Goal: Entertainment & Leisure: Consume media (video, audio)

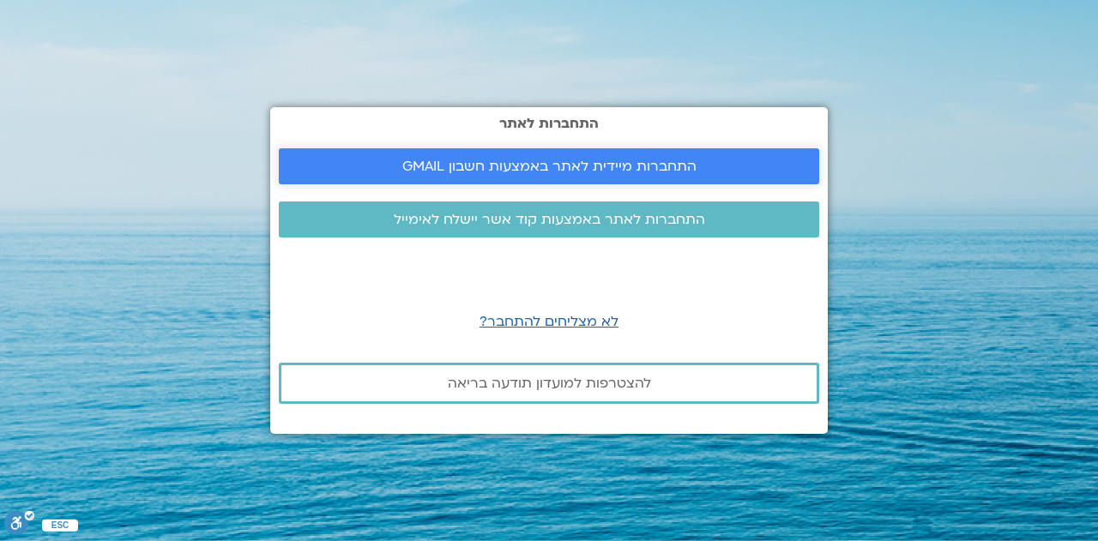
click at [490, 165] on span "התחברות מיידית לאתר באמצעות חשבון GMAIL" at bounding box center [549, 166] width 294 height 15
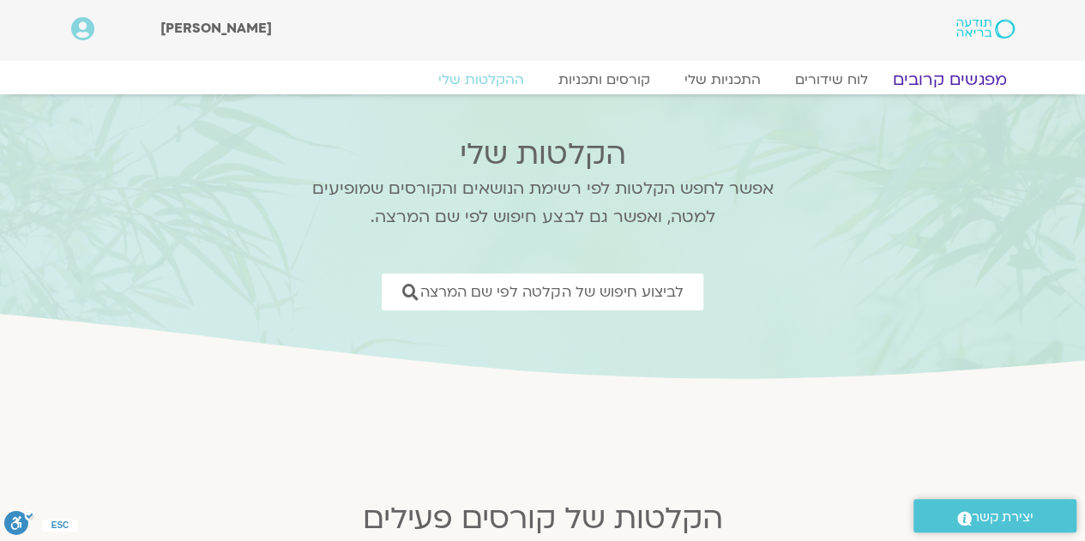
click at [934, 80] on link "מפגשים קרובים" at bounding box center [948, 79] width 155 height 21
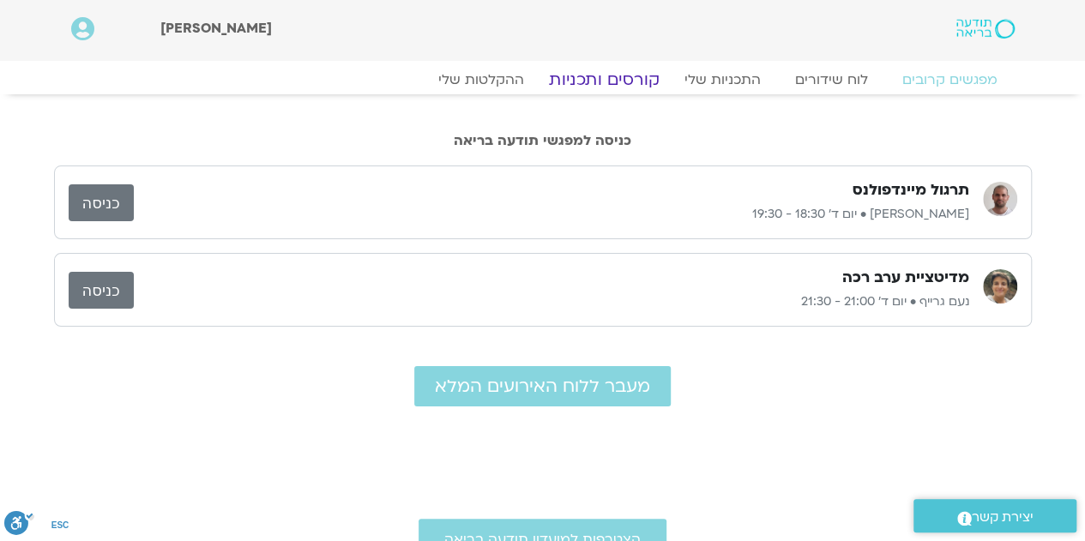
click at [601, 82] on link "קורסים ותכניות" at bounding box center [603, 79] width 151 height 21
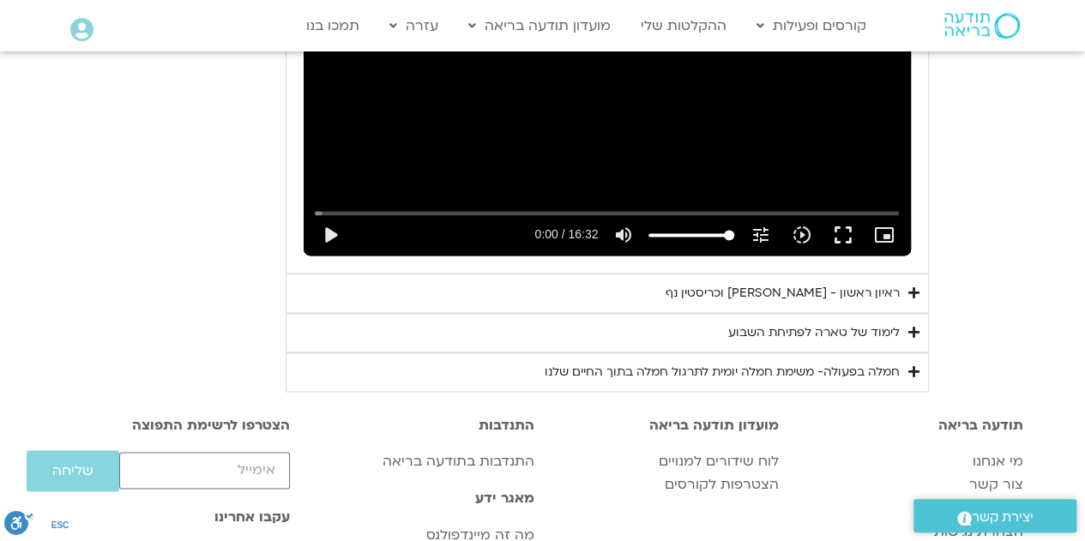
scroll to position [1122, 0]
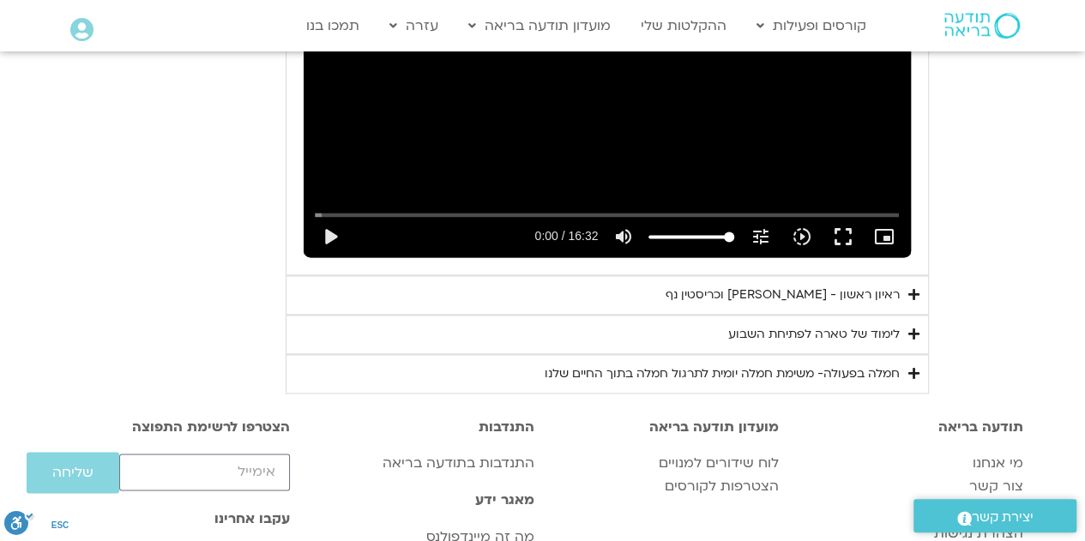
click at [784, 289] on div "ראיון ראשון - [PERSON_NAME] וכריסטין נף" at bounding box center [782, 295] width 234 height 21
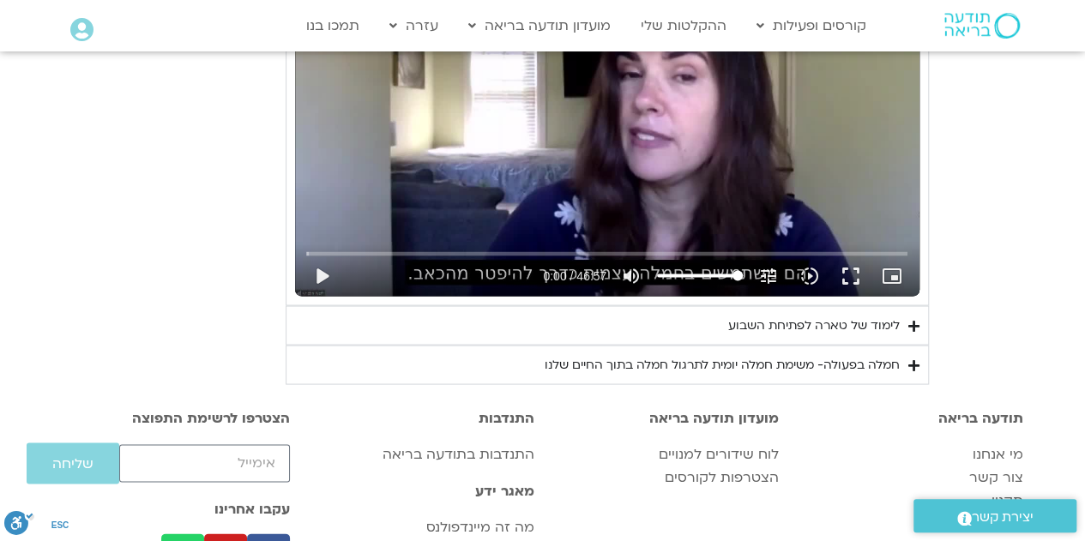
scroll to position [1526, 0]
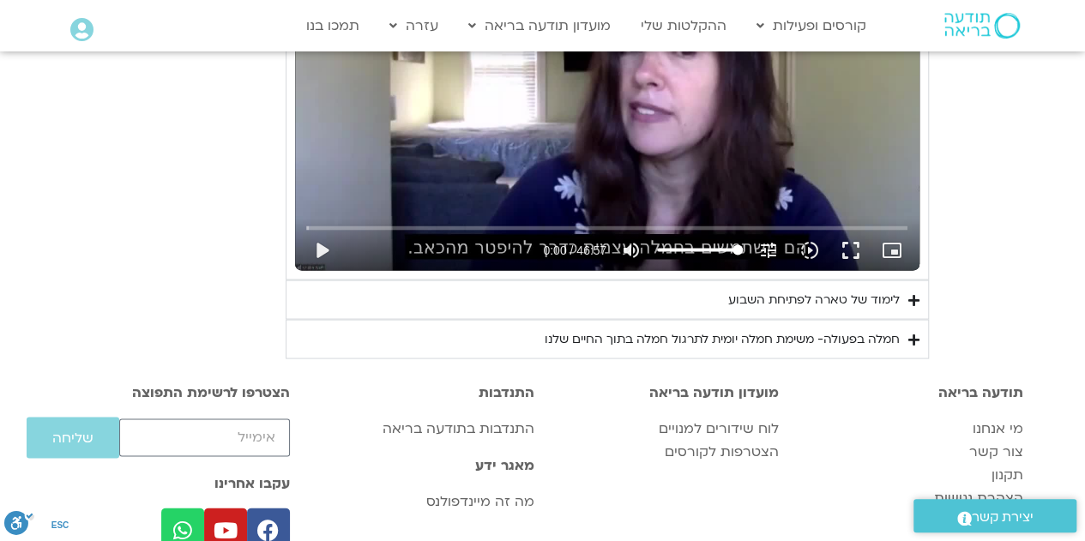
click at [820, 298] on div "לימוד של טארה לפתיחת השבוע" at bounding box center [813, 299] width 171 height 21
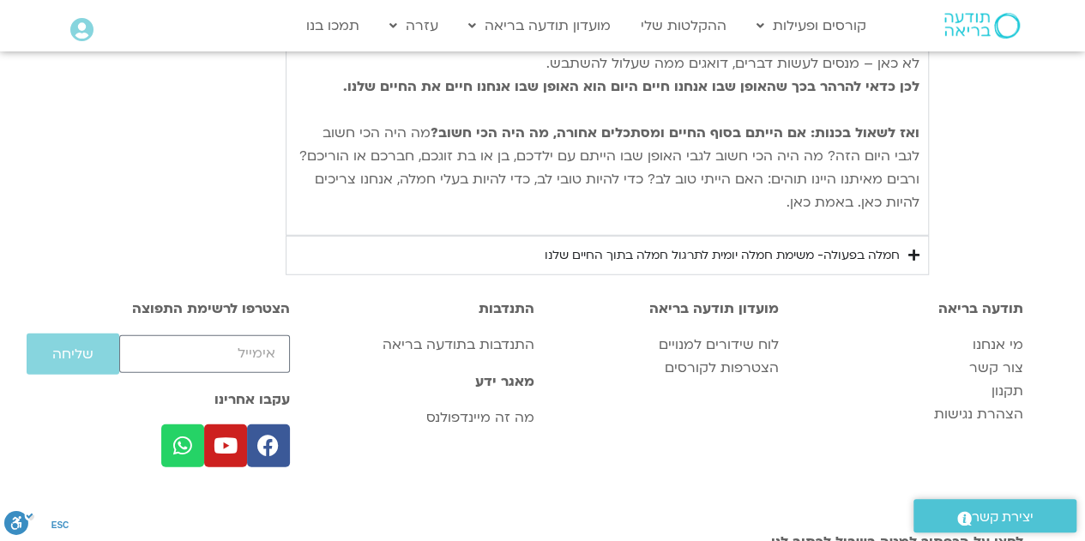
scroll to position [2224, 0]
click at [788, 244] on div "חמלה בפעולה- משימת חמלה יומית לתרגול חמלה בתוך החיים שלנו" at bounding box center [721, 254] width 355 height 21
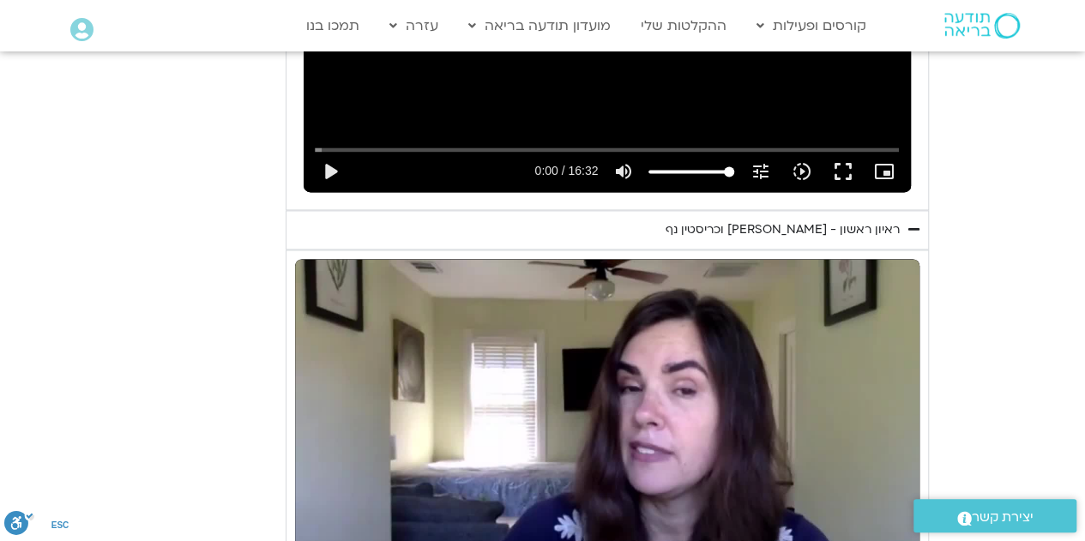
scroll to position [1185, 0]
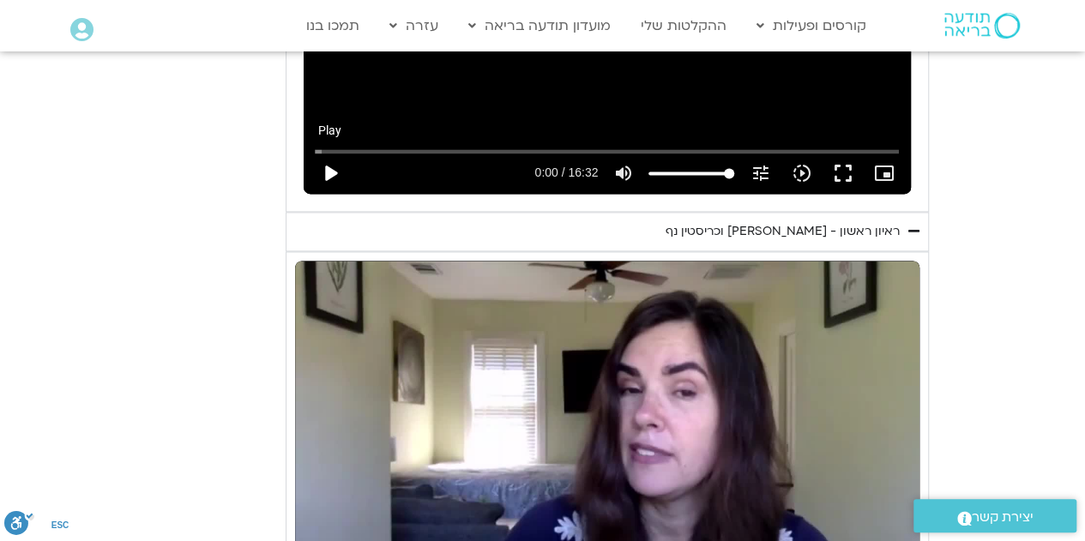
click at [326, 172] on button "play_arrow" at bounding box center [330, 173] width 41 height 41
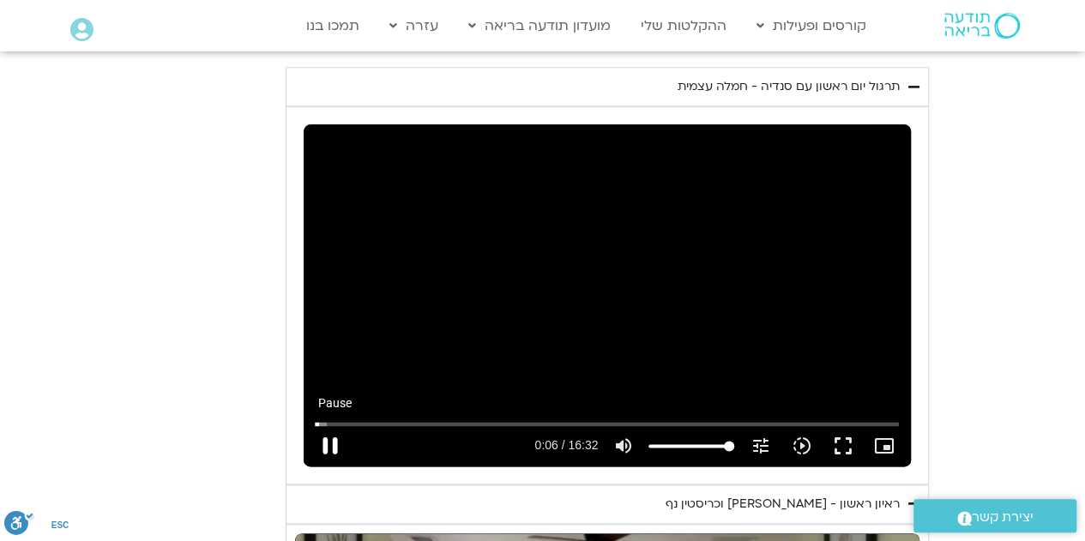
scroll to position [912, 0]
type input "7.902127"
click at [837, 451] on button "fullscreen" at bounding box center [841, 445] width 41 height 41
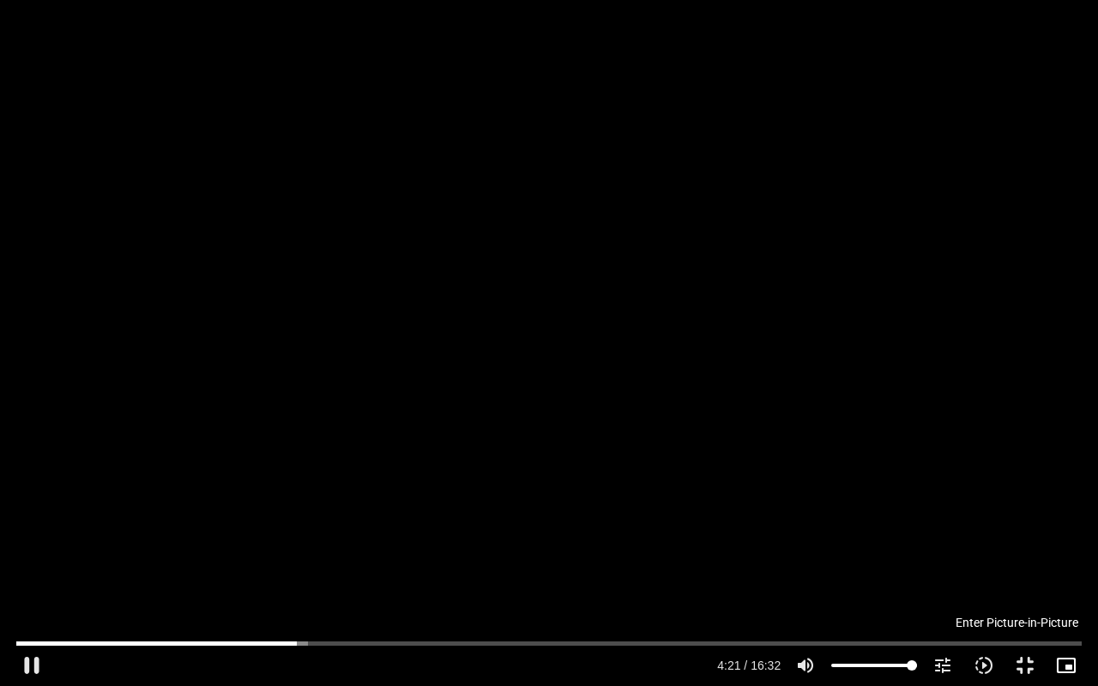
click at [1067, 540] on icon "picture_in_picture_alt" at bounding box center [1065, 665] width 21 height 21
type input "261.459392"
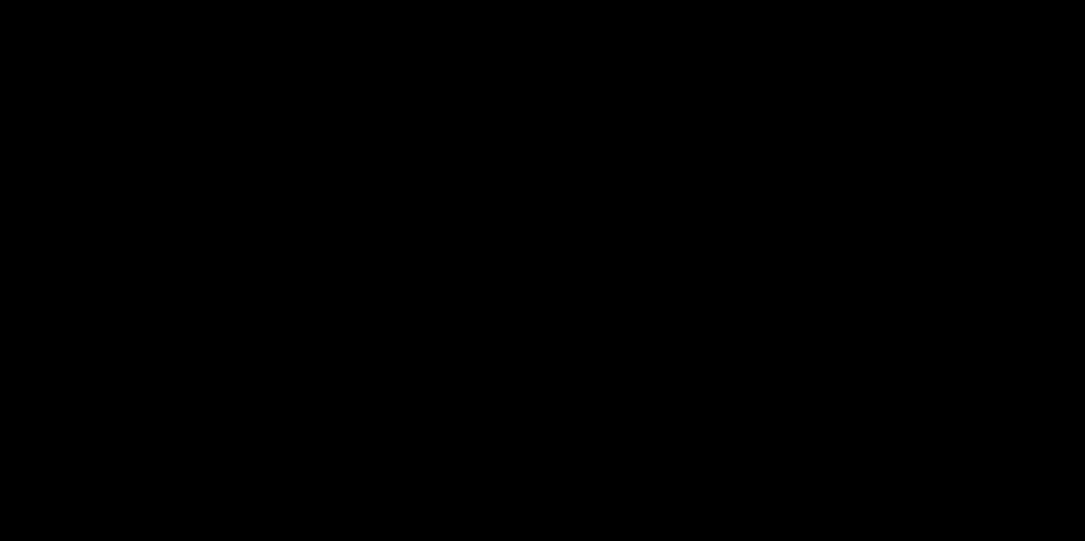
scroll to position [1034, 0]
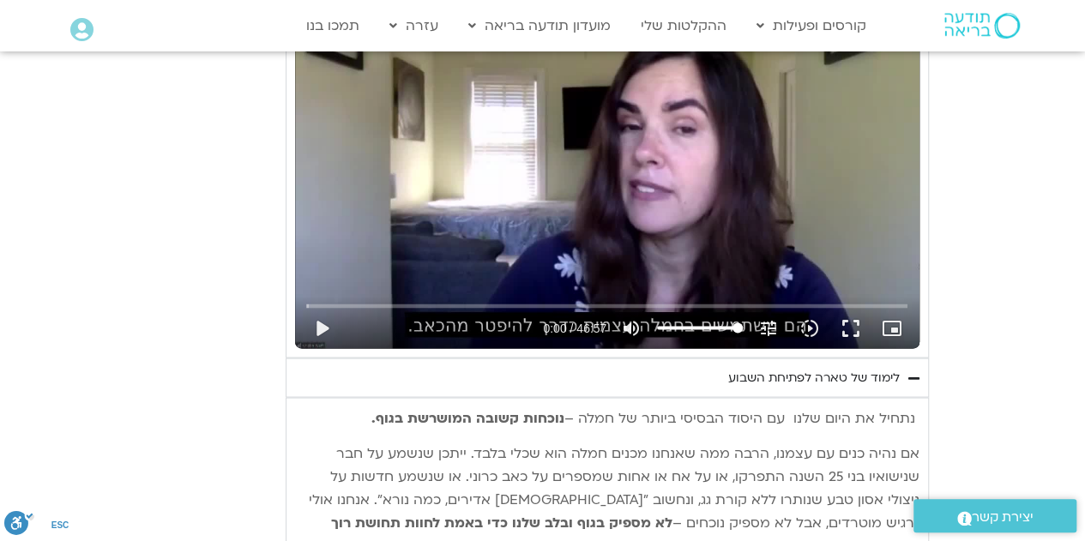
scroll to position [1446, 0]
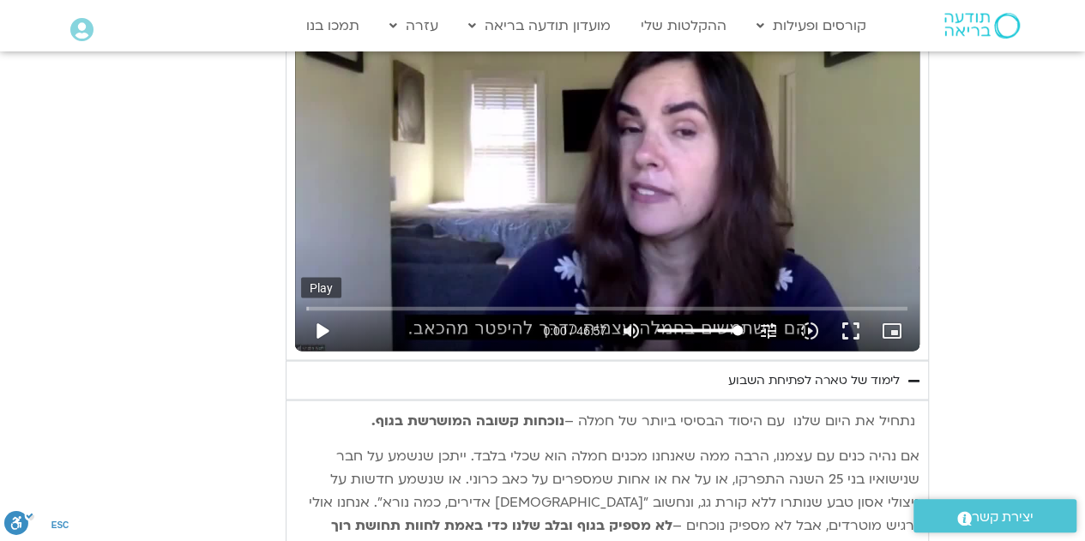
click at [321, 326] on button "play_arrow" at bounding box center [321, 330] width 41 height 41
type input "992.52"
type input "0.1"
type input "992.52"
type input "0.107514"
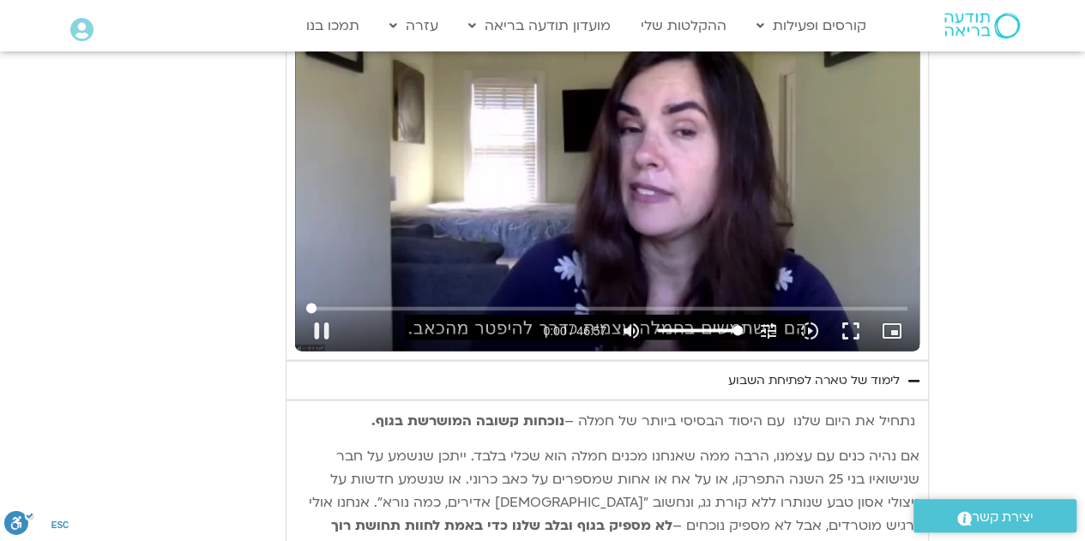
type input "992.52"
type input "0.213783"
type input "992.52"
type input "0.361955"
type input "992.52"
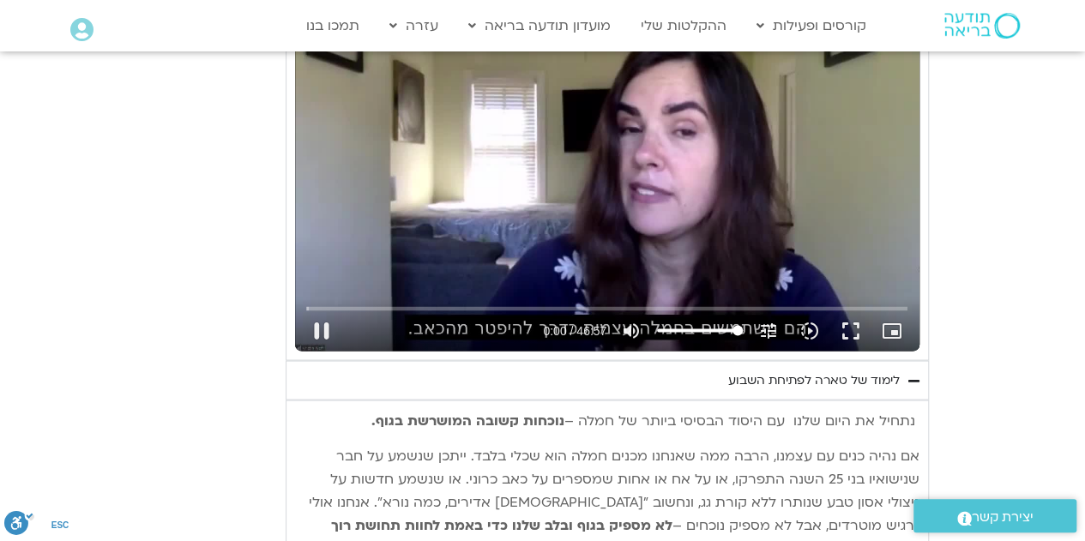
type input "0.484662"
type input "992.52"
type input "0.617108"
type input "992.52"
type input "0.749088"
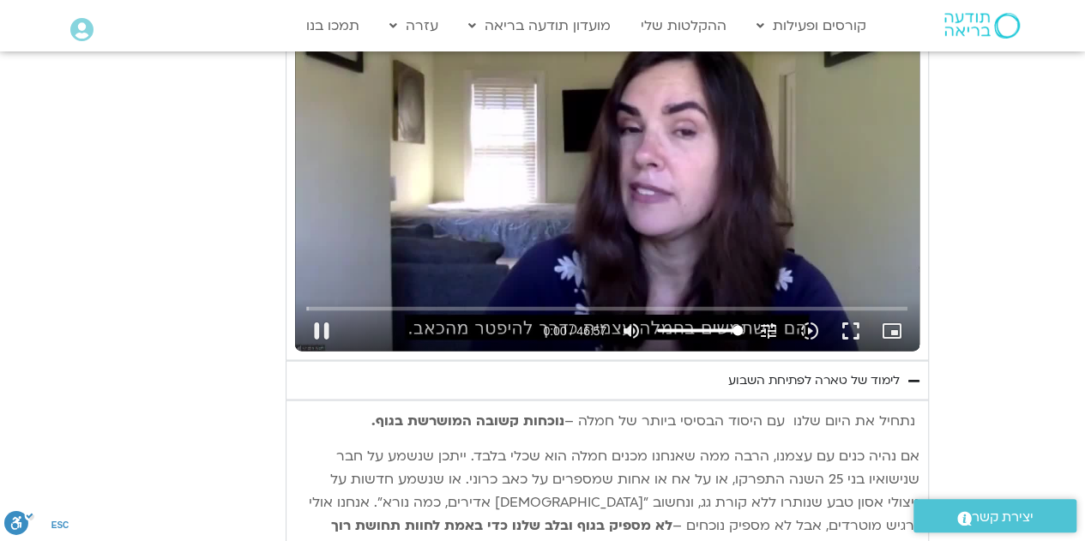
type input "992.52"
type input "0.828361"
type input "992.52"
type input "0.897171"
type input "992.52"
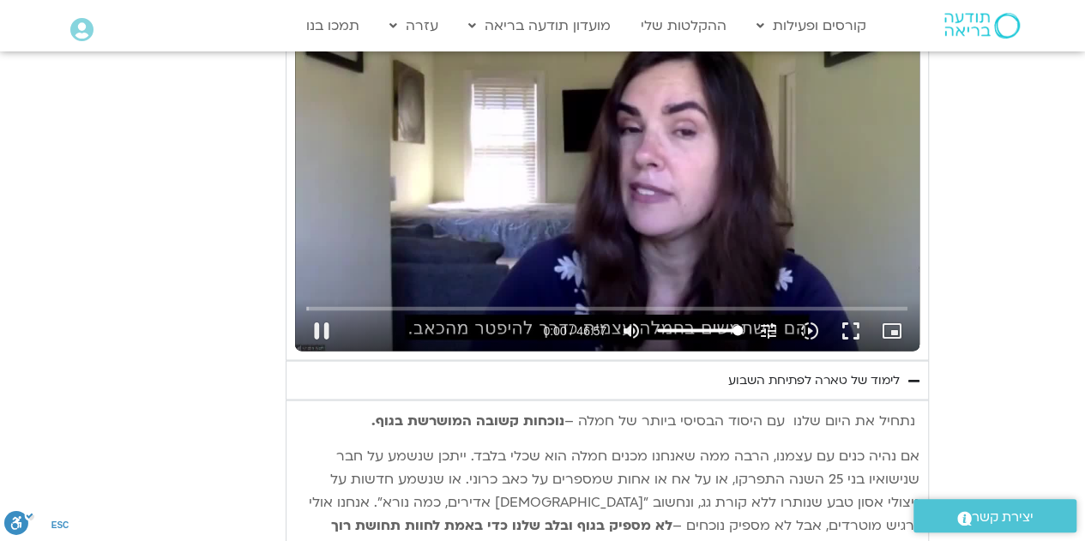
type input "1.027743"
type input "992.52"
type input "1.161193"
type input "992.52"
type input "1.291381"
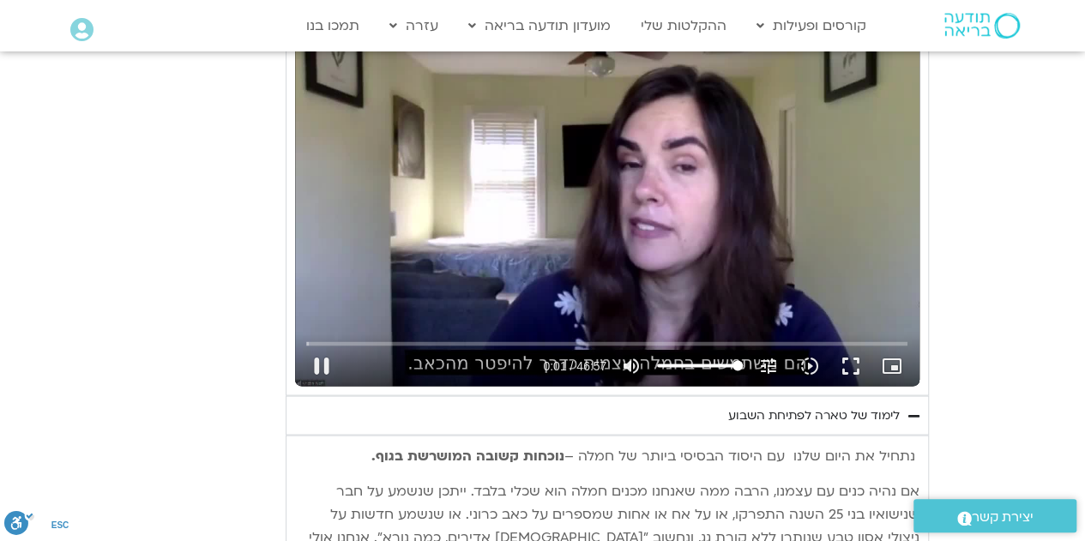
type input "992.52"
type input "1.417601"
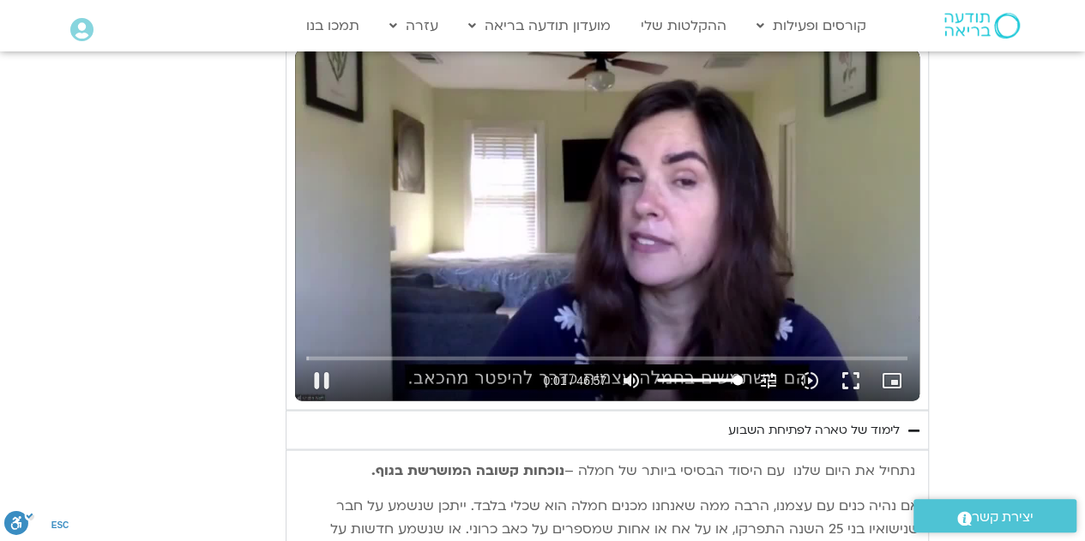
type input "992.52"
type input "1.546544"
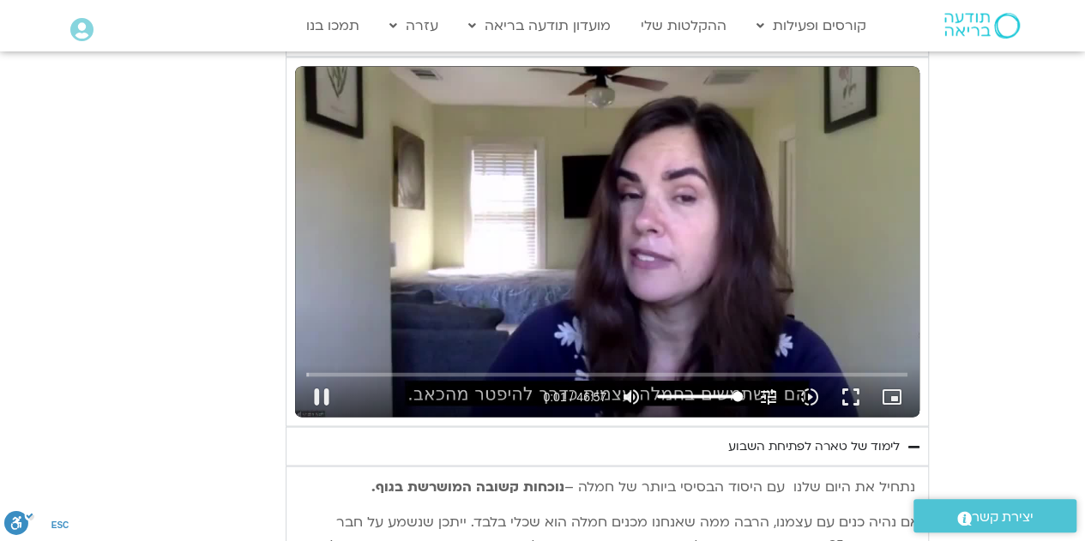
type input "992.52"
type input "1.684367"
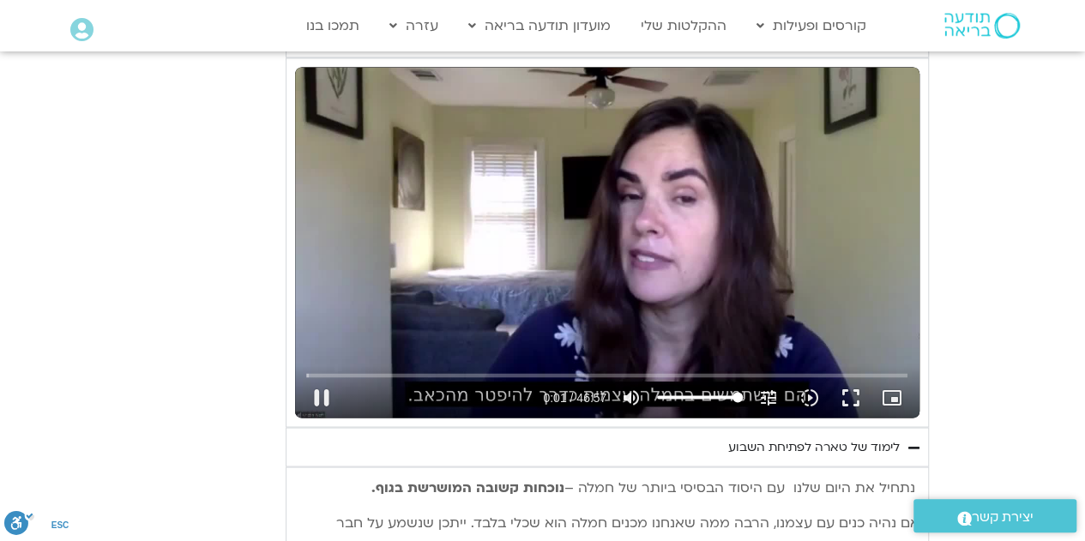
type input "992.52"
type input "1.81282"
type input "992.52"
type input "1.946112"
type input "992.52"
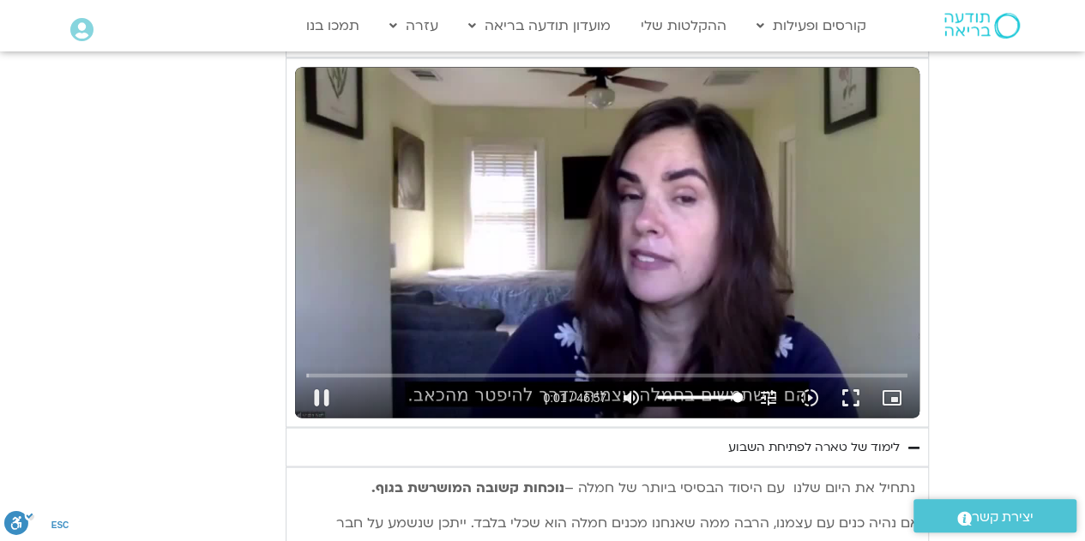
type input "2.074528"
type input "992.52"
type input "2.210406"
type input "992.52"
type input "2.341361"
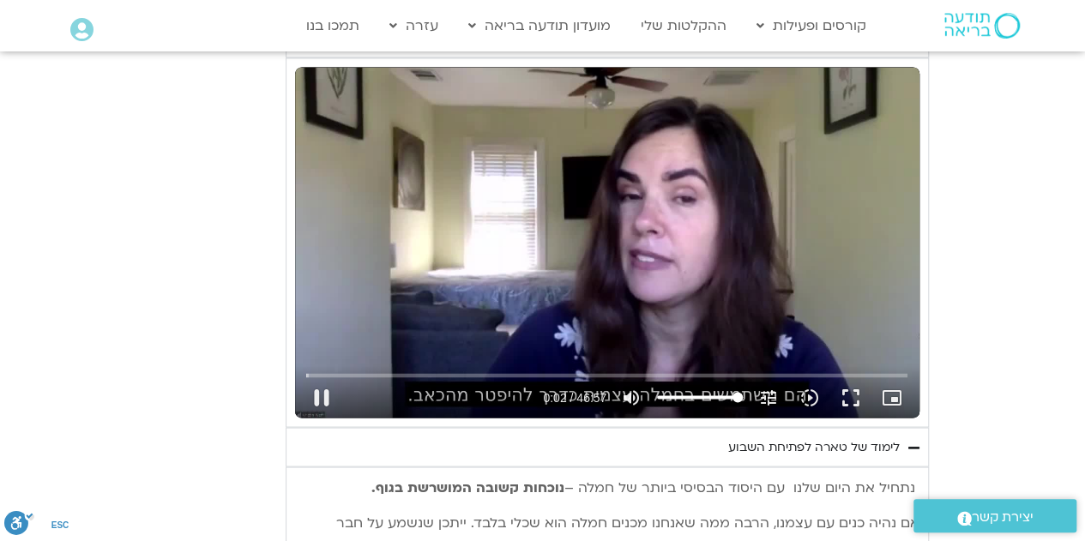
type input "992.52"
type input "2.477805"
type input "992.52"
type input "2.6138"
type input "992.52"
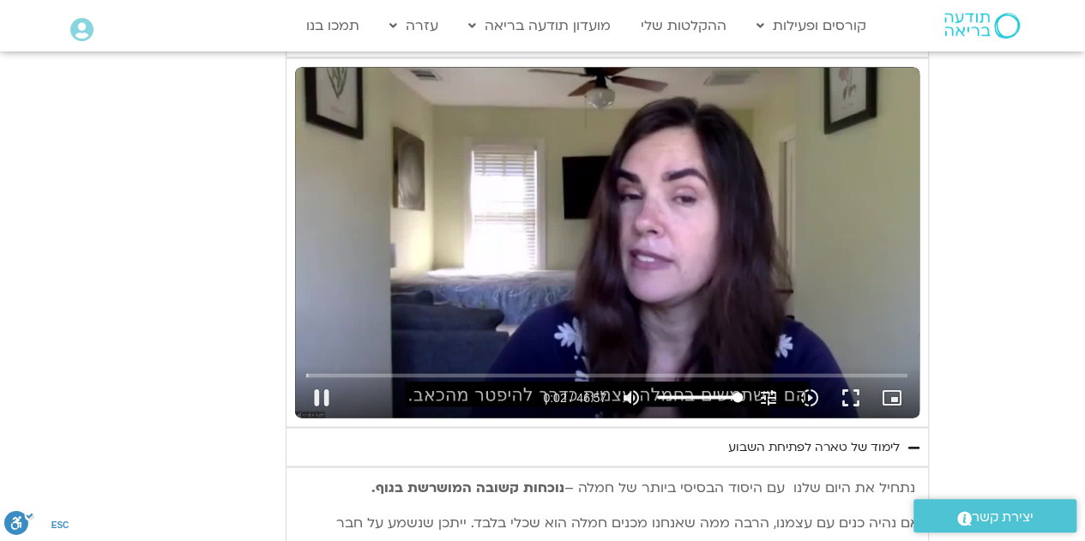
type input "2.741216"
type input "992.52"
type input "2.871495"
type input "992.52"
type input "3.00252"
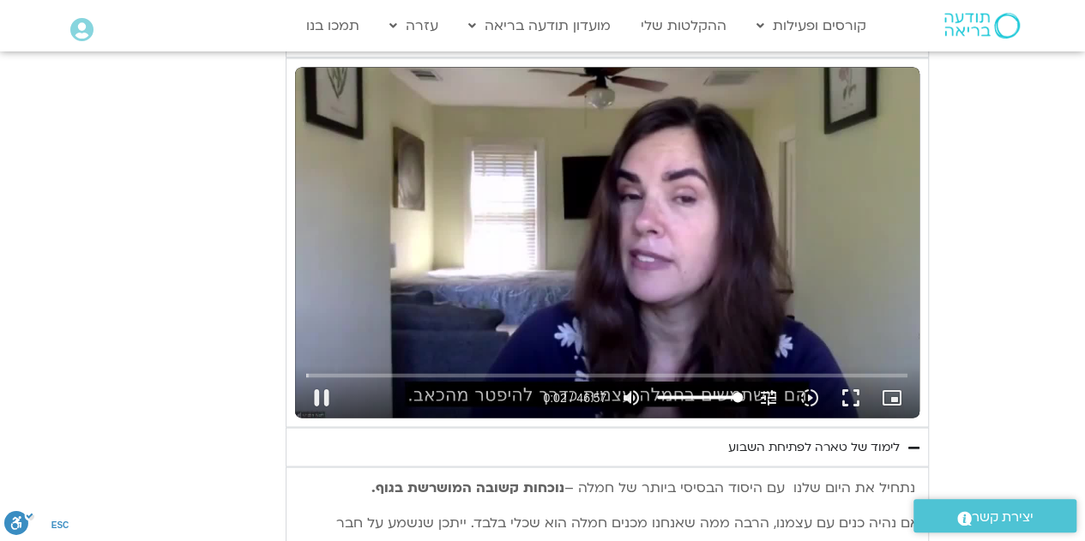
type input "992.52"
type input "3.130539"
type input "992.52"
type input "3.258565"
type input "992.52"
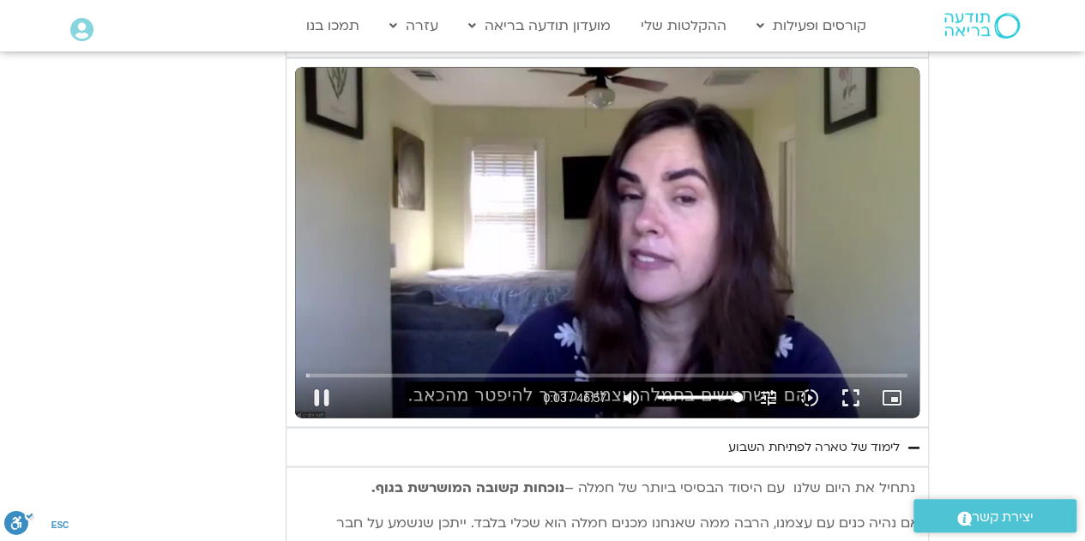
type input "3.386926"
type input "992.52"
type input "3.527893"
type input "992.52"
type input "3.66146"
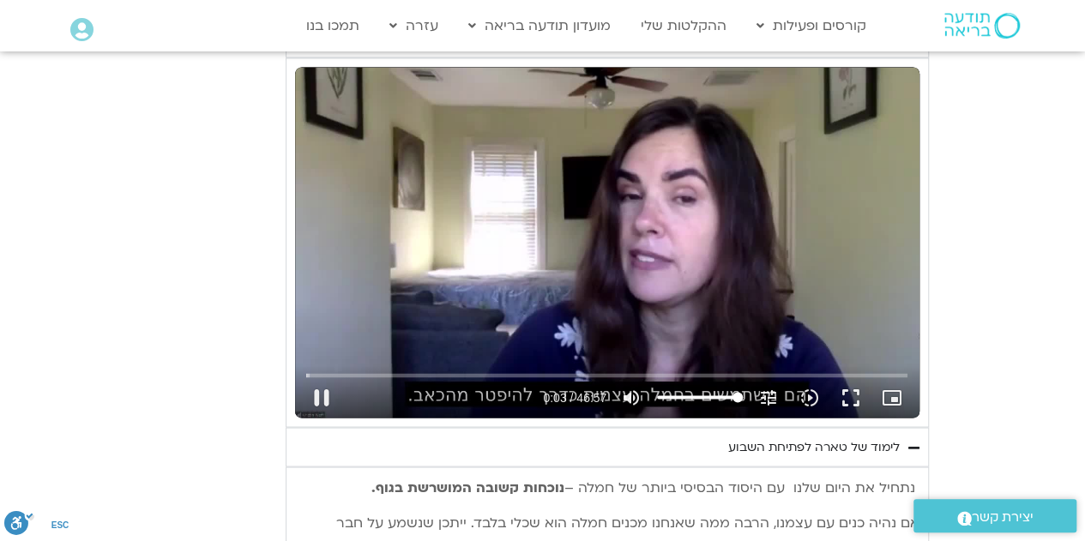
type input "992.52"
type input "3.789204"
type input "992.52"
type input "3.926262"
type input "992.52"
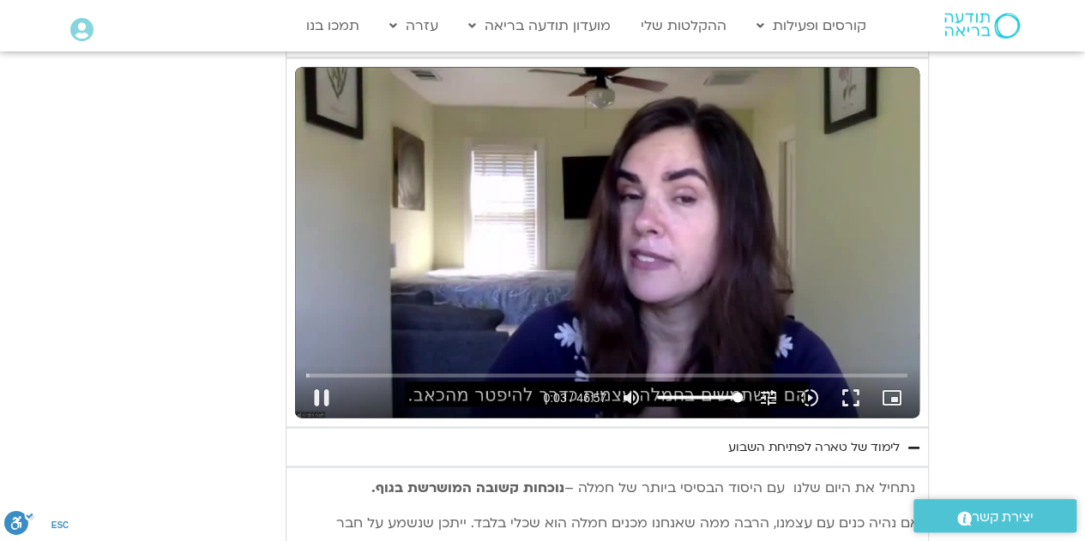
type input "4.051317"
type input "992.52"
type input "4.180656"
type input "992.52"
type input "4.310887"
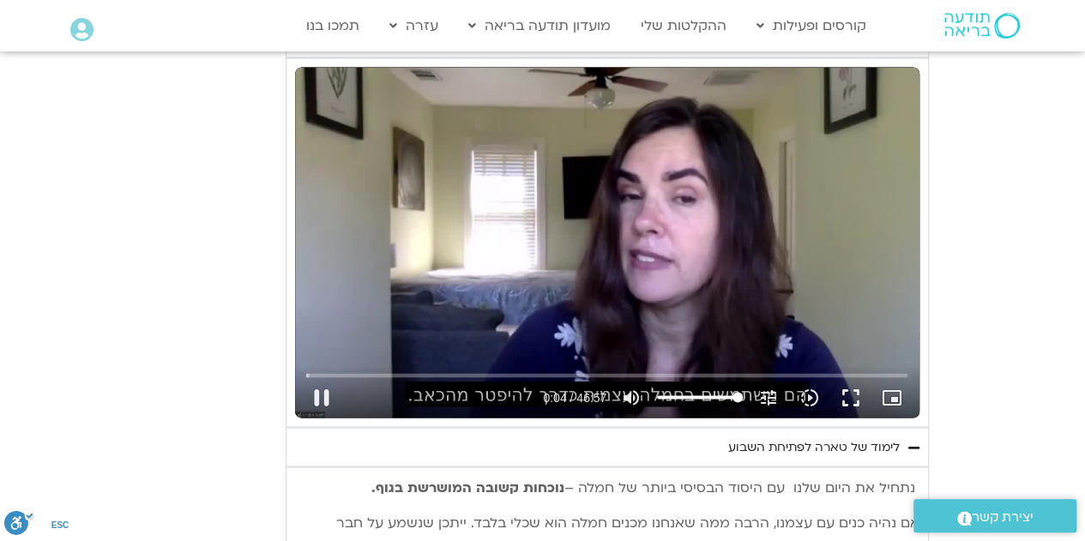
type input "992.52"
type input "4.442257"
type input "992.52"
type input "4.573887"
type input "992.52"
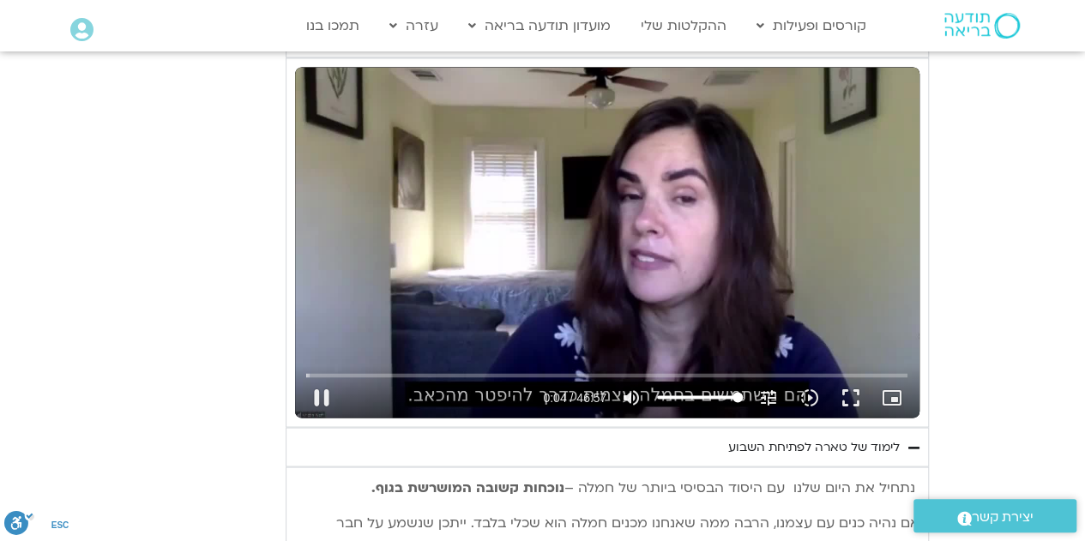
type input "4.710418"
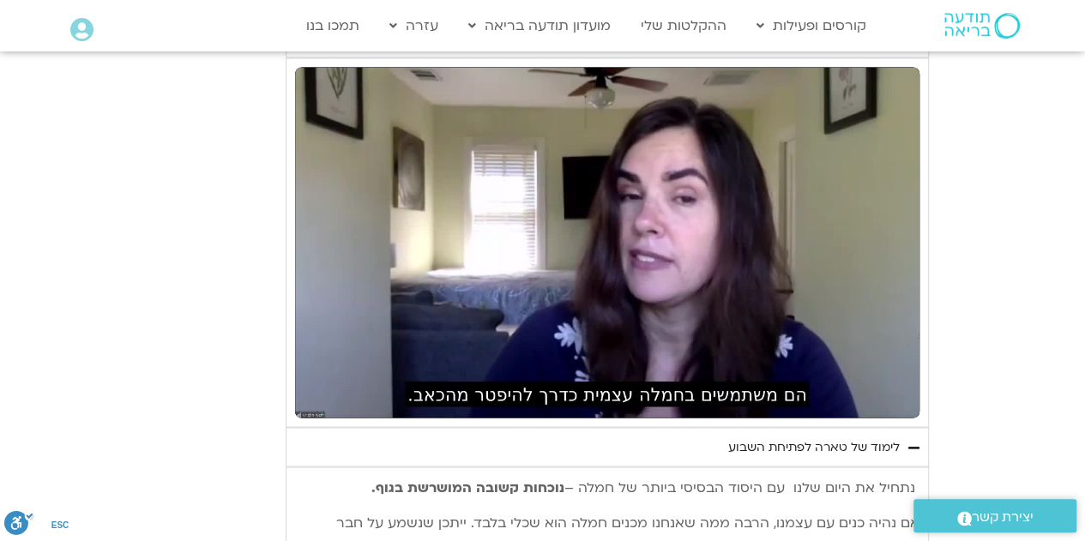
type input "992.52"
type input "5.344681"
type input "992.52"
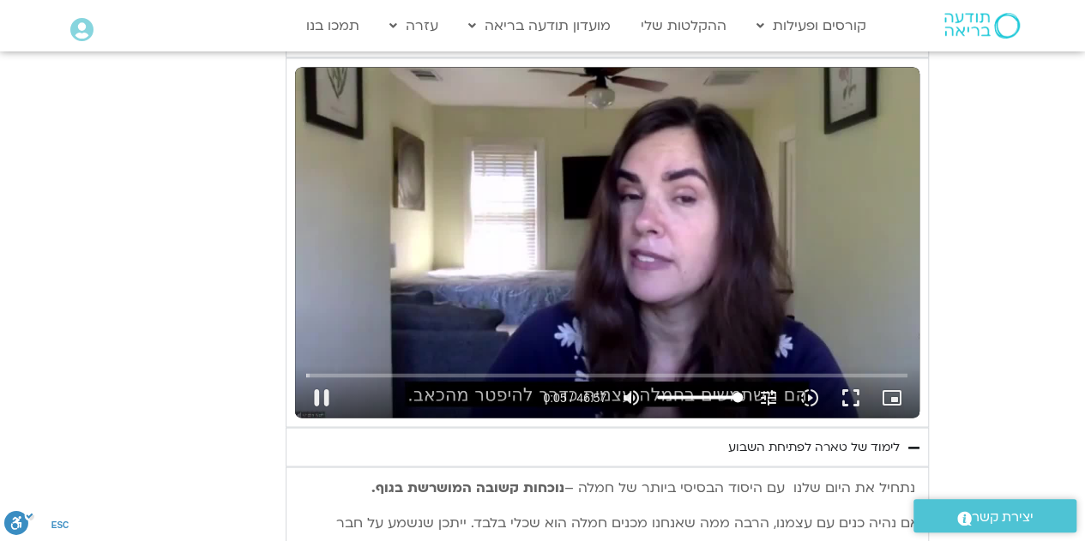
type input "5.483025"
type input "992.52"
type input "5.595115"
type input "992.52"
type input "5.627974"
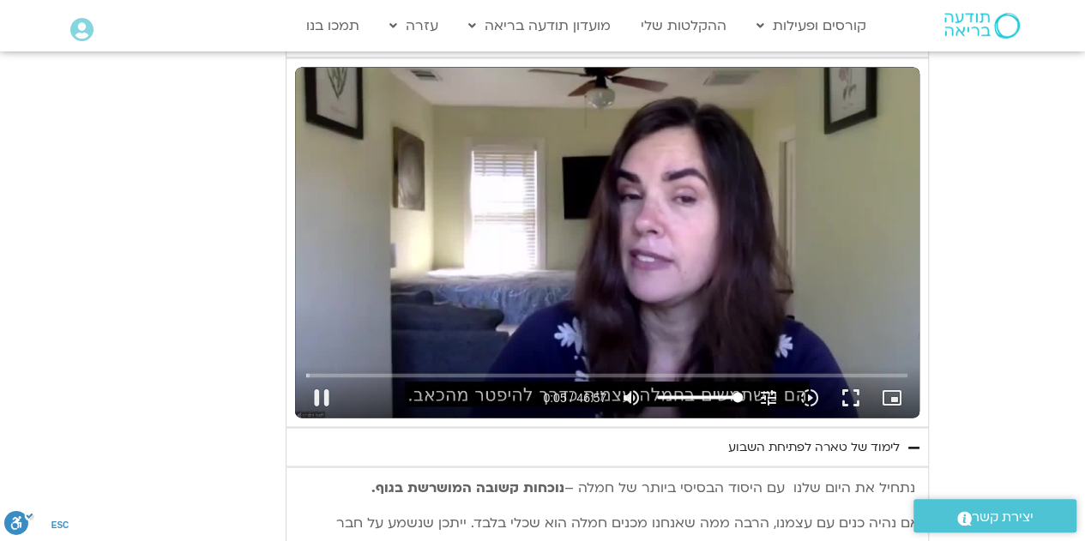
type input "992.52"
type input "5.756437"
type input "992.52"
type input "5.894083"
type input "992.52"
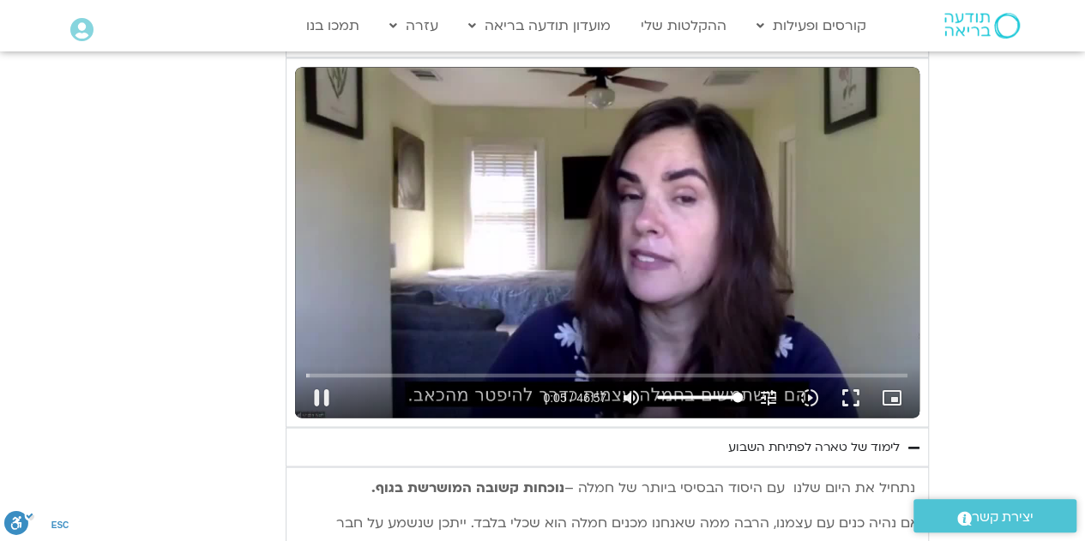
type input "6.026454"
type input "992.52"
type input "6.159569"
type input "992.52"
type input "6.291092"
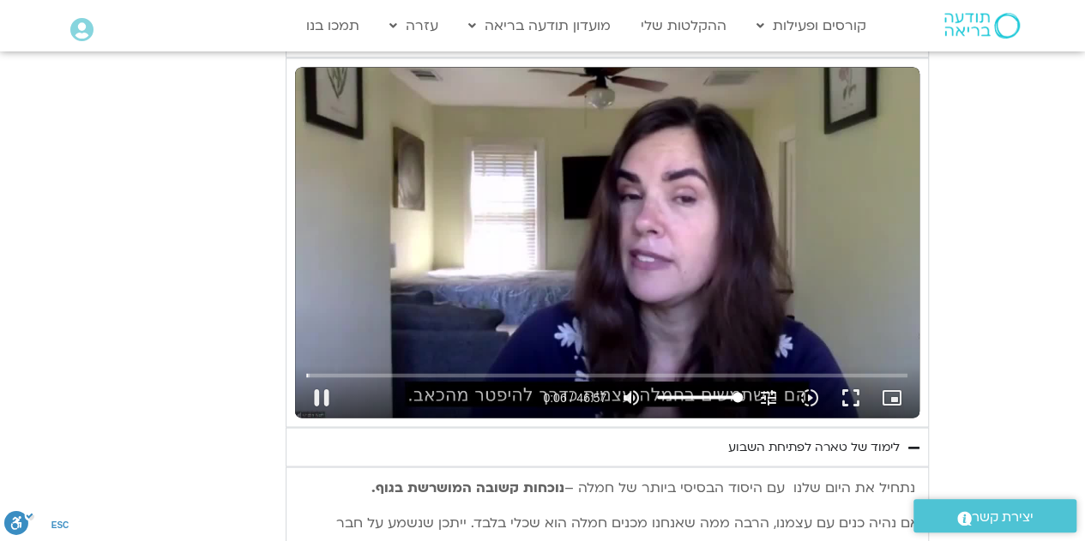
type input "992.52"
type input "6.426485"
type input "992.52"
type input "6.556456"
type input "992.52"
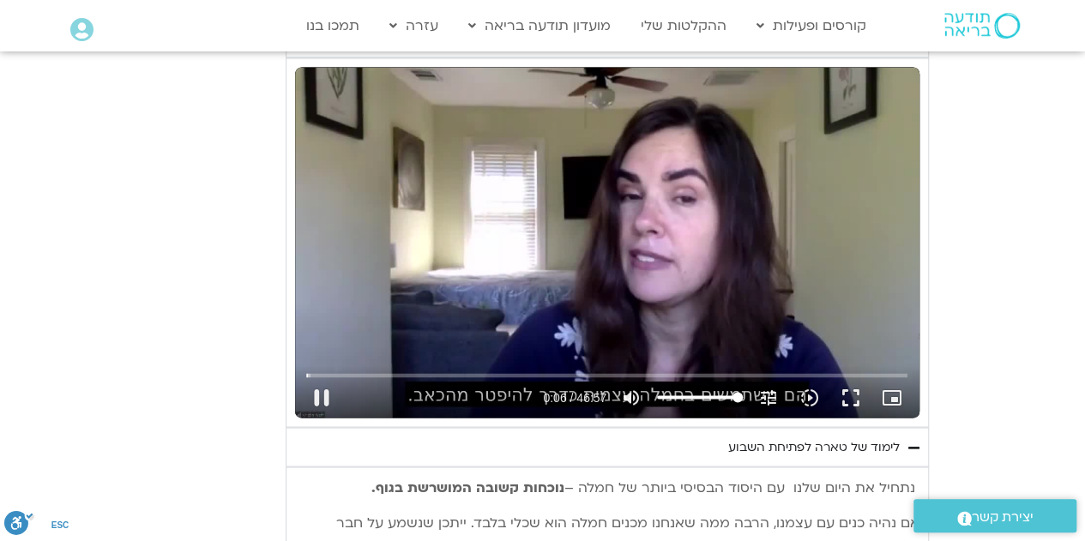
type input "6.778796"
type input "992.52"
type input "6.91247"
type input "992.52"
type input "6.995391"
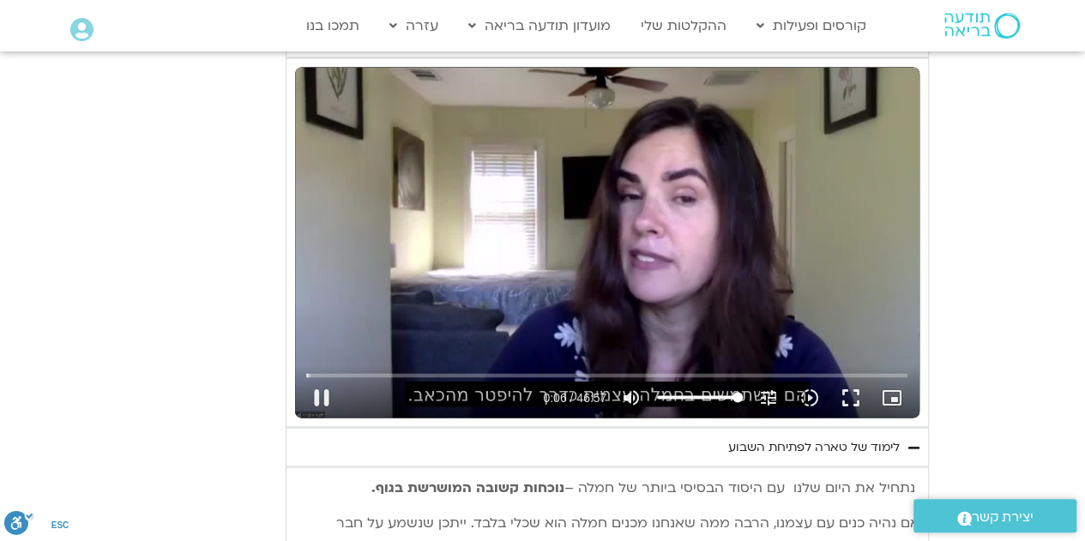
type input "992.52"
type input "7.078837"
type input "992.52"
type input "7.210875"
type input "992.52"
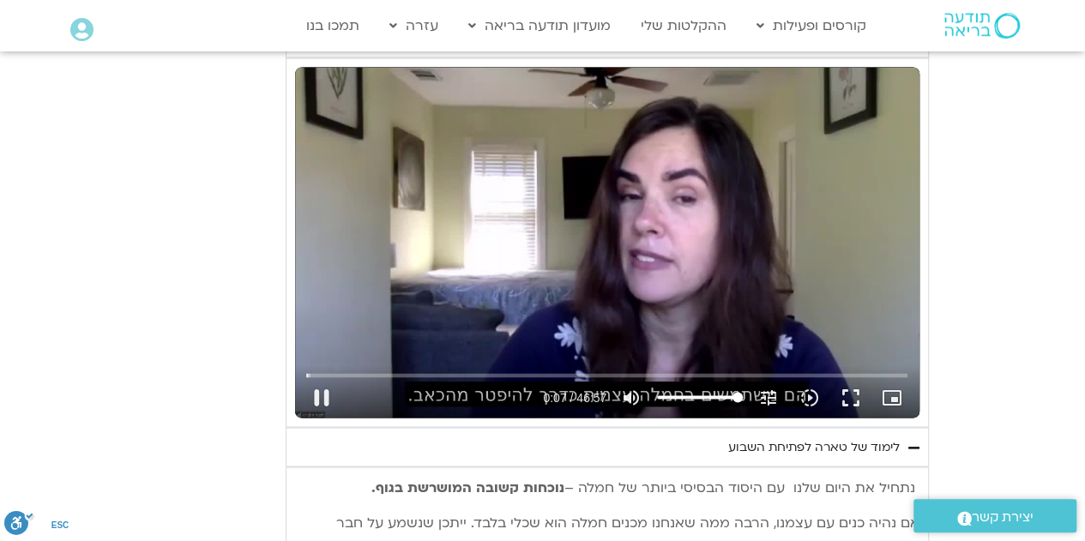
type input "7.340083"
type input "992.52"
type input "7.468903"
type input "992.52"
type input "7.596053"
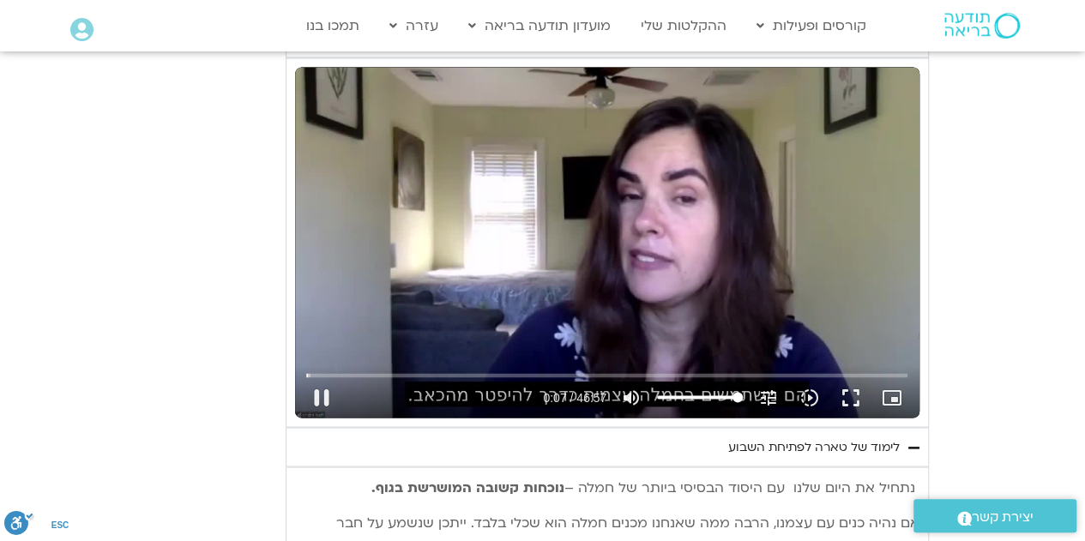
type input "992.52"
type input "7.721024"
type input "992.52"
type input "7.859433"
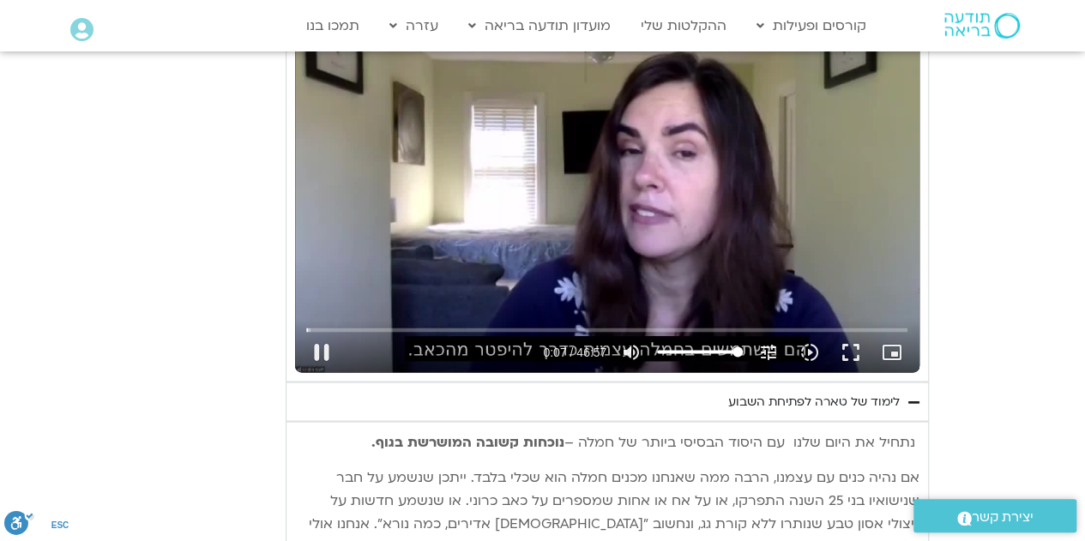
type input "992.52"
type input "7.991813"
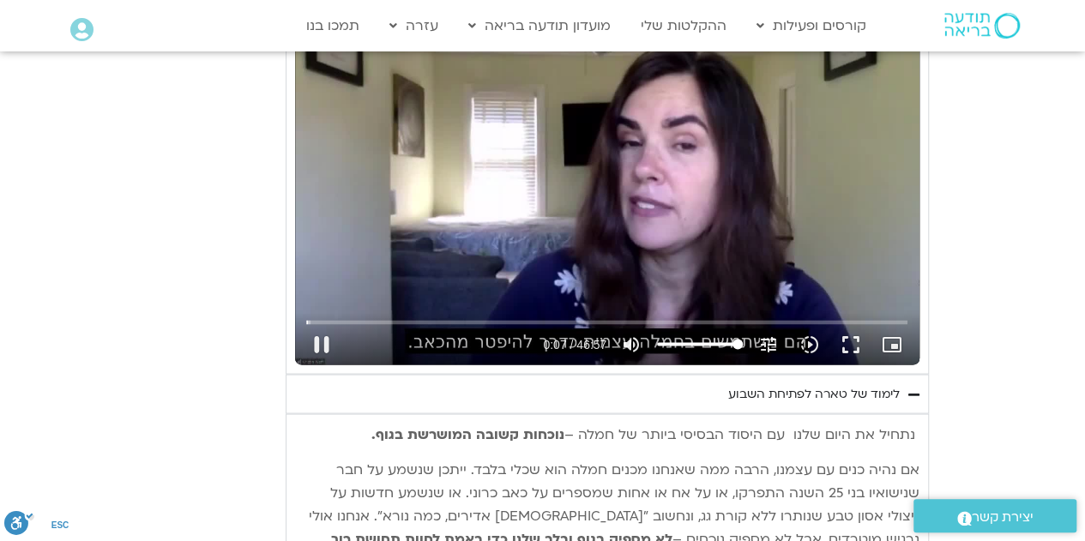
type input "992.52"
type input "8.124361"
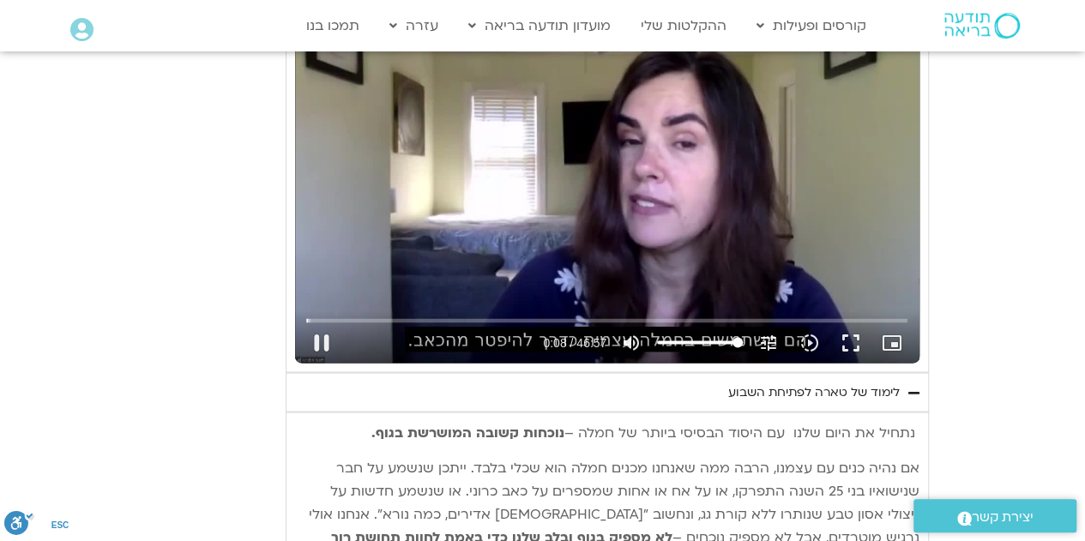
type input "992.52"
type input "8.259048"
type input "992.52"
type input "8.477998"
type input "992.52"
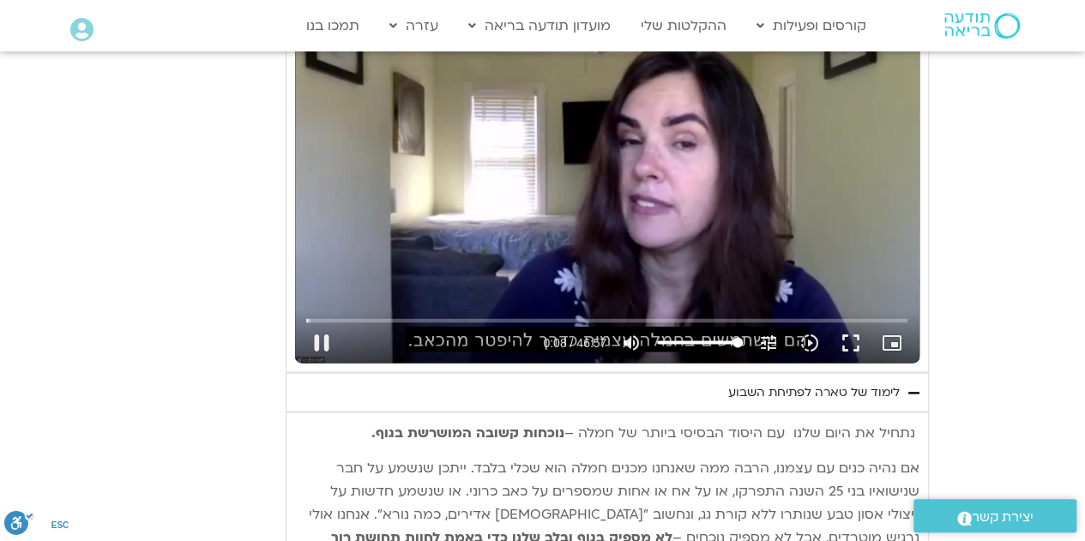
type input "8.561045"
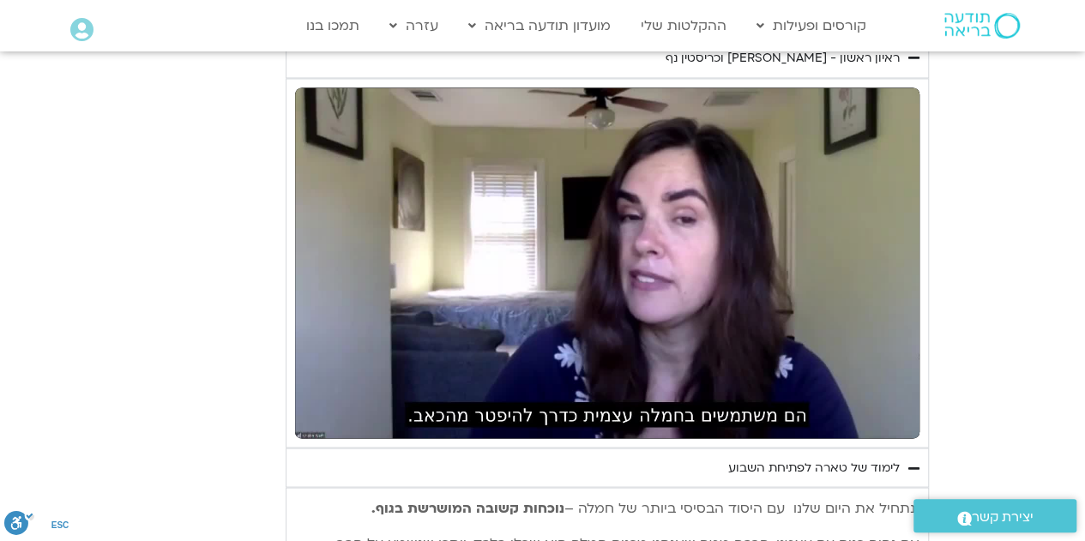
scroll to position [1359, 0]
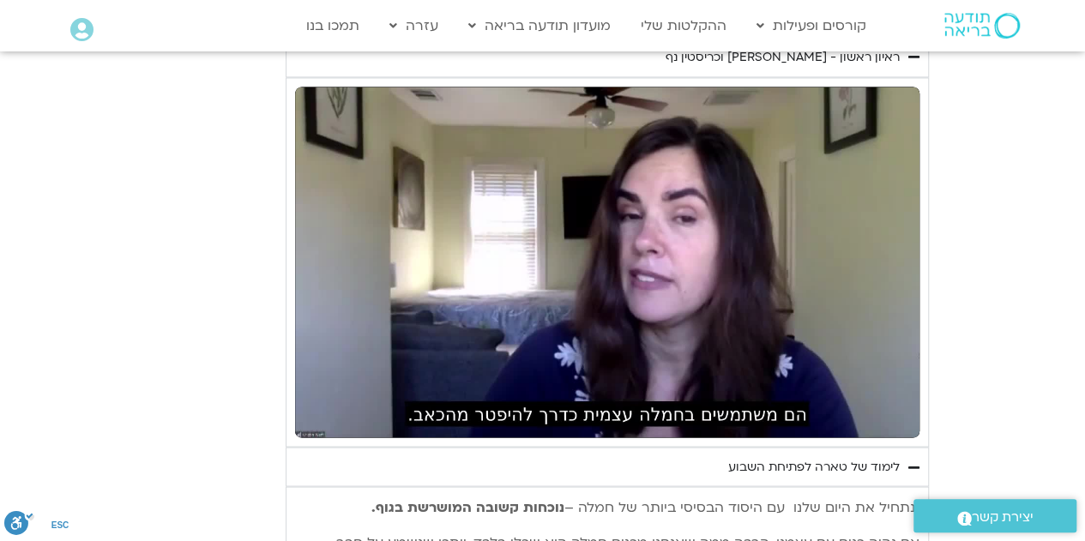
type input "992.52"
type input "17.677511"
type input "992.52"
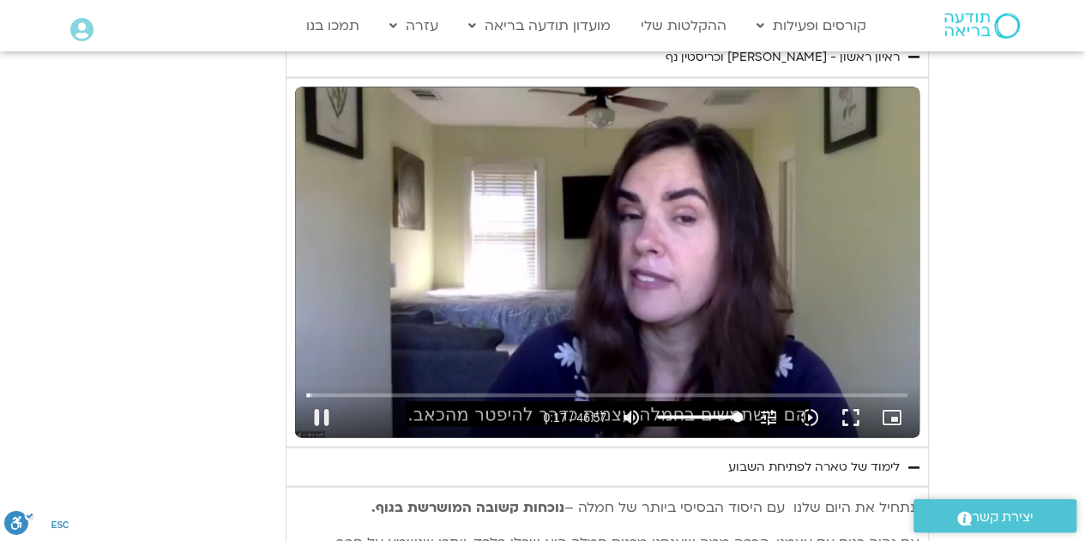
type input "17.816703"
type input "992.52"
type input "17.949513"
type input "992.52"
type input "18.082186"
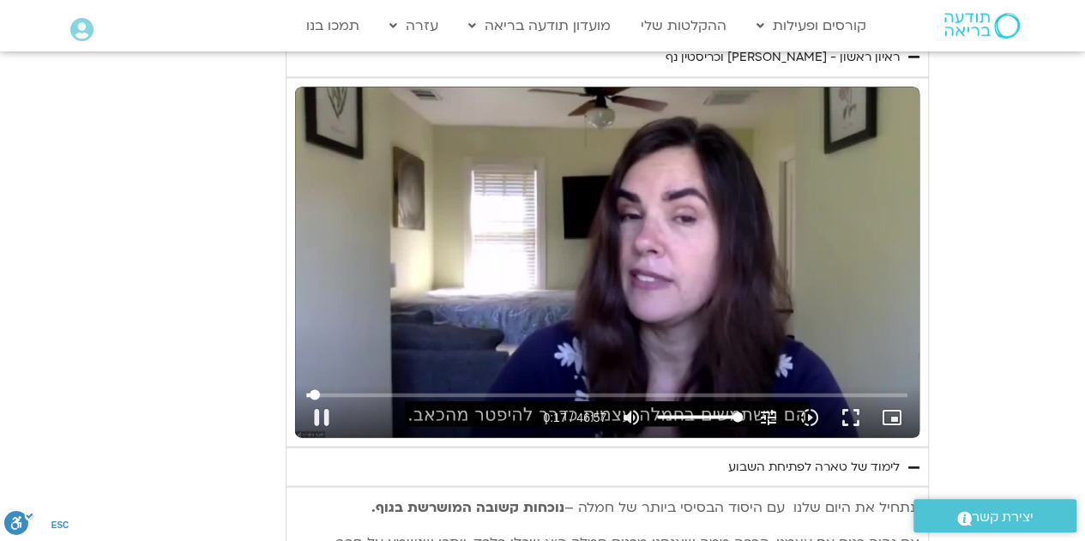
type input "992.52"
type input "18.217867"
type input "992.52"
type input "18.311456"
type input "992.52"
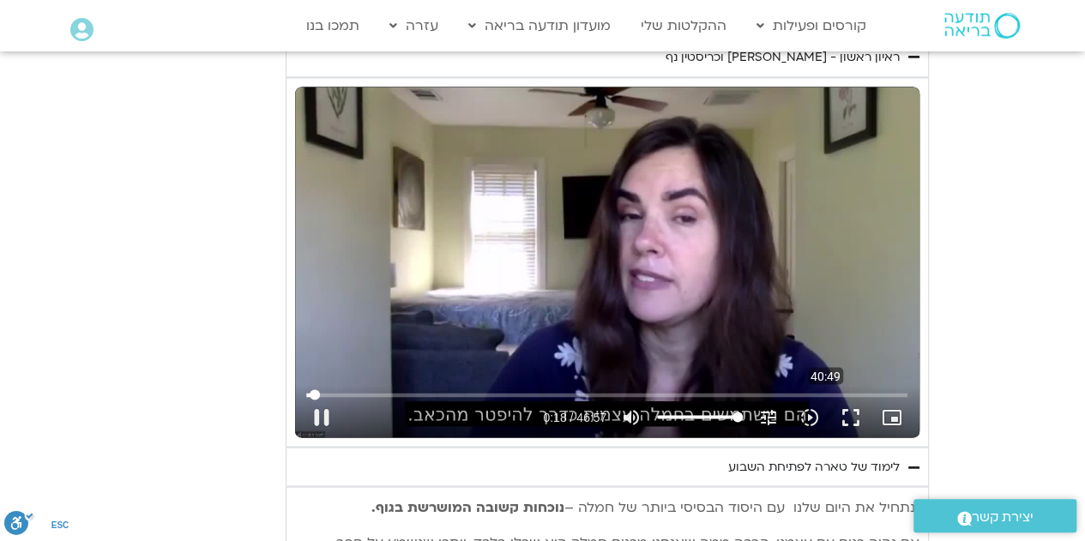
type input "18.462198"
type input "992.52"
type input "18.611716"
type input "992.52"
type input "18.729694"
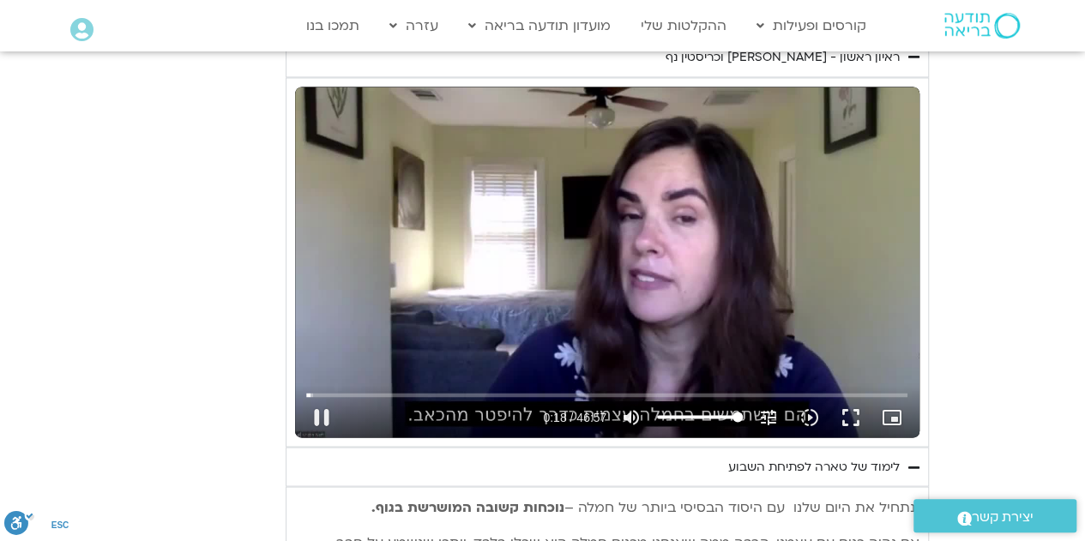
type input "992.52"
type input "18.863764"
type input "992.52"
type input "18.99432"
type input "992.52"
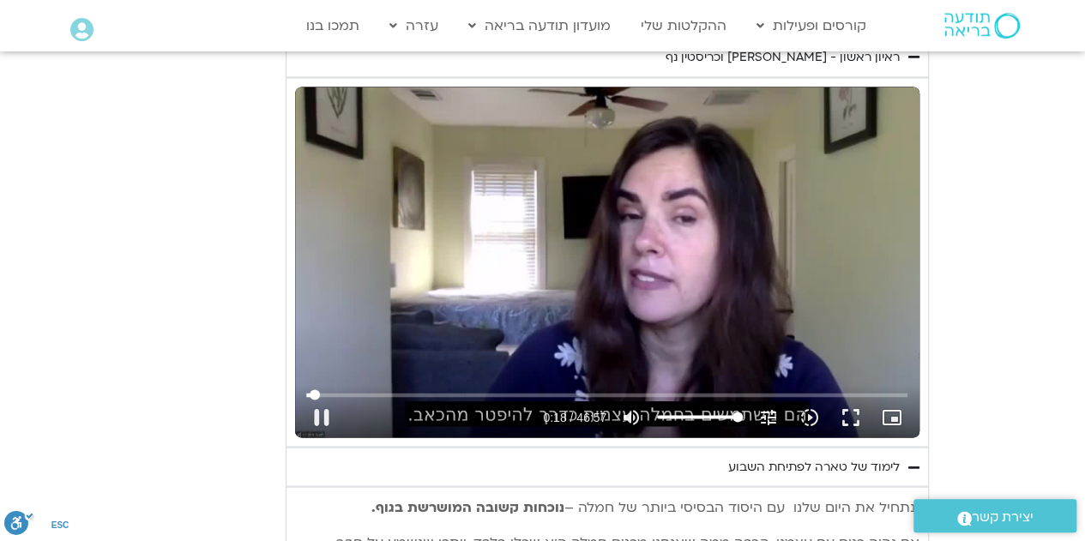
type input "19.112529"
type input "992.52"
type input "19.161897"
type input "992.52"
type input "19.378503"
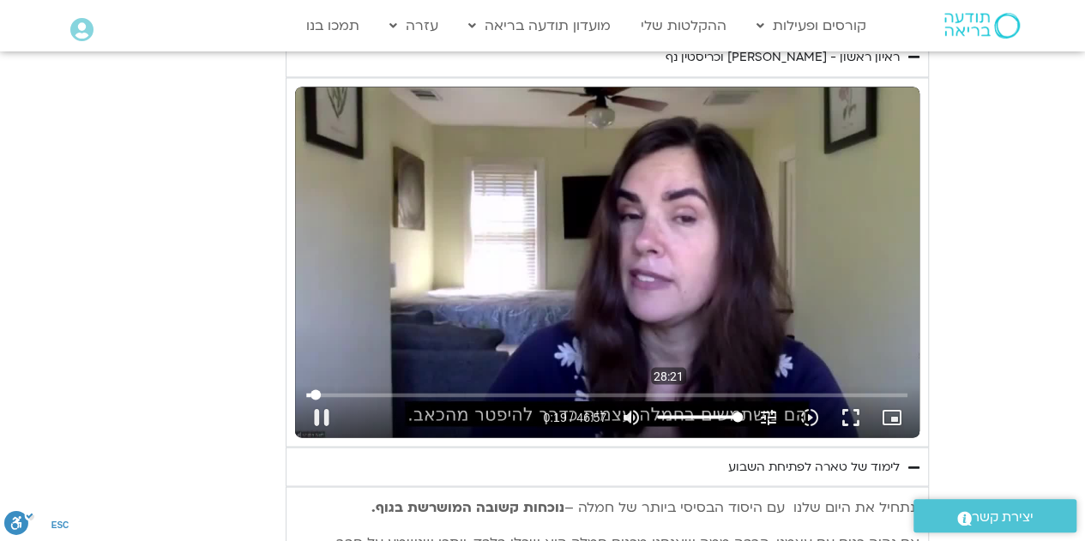
type input "992.52"
type input "19.511227"
type input "992.52"
type input "19.646427"
type input "992.52"
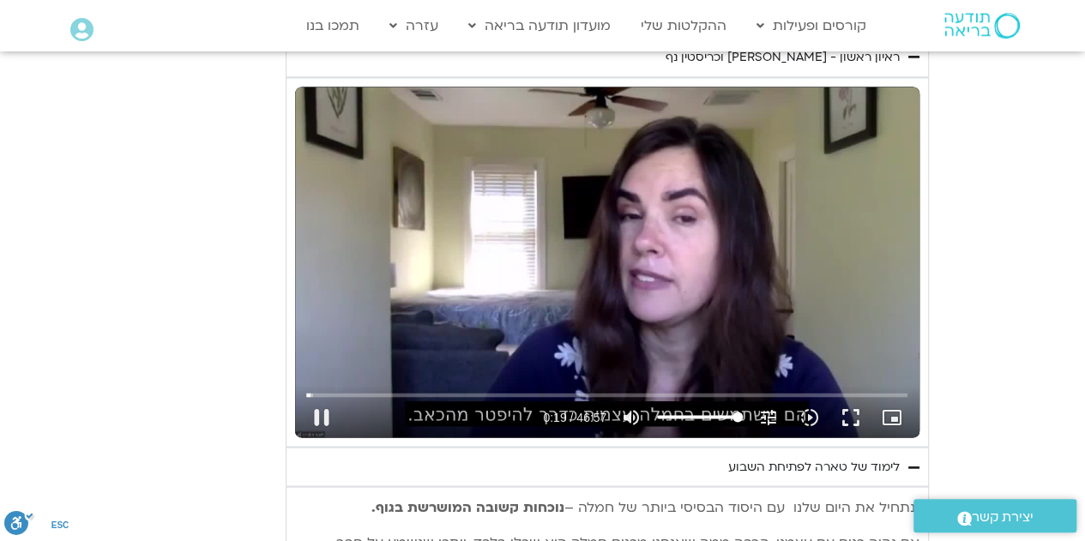
type input "19.785693"
type input "992.52"
type input "19.913465"
type input "992.52"
type input "20.048015"
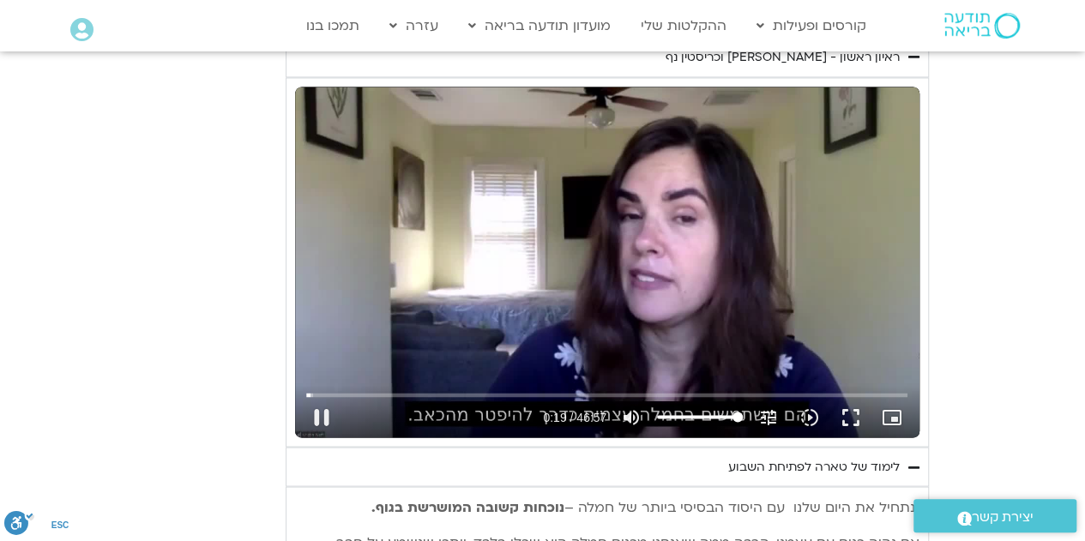
type input "992.52"
type input "20.161665"
type input "992.52"
type input "20.295212"
type input "992.52"
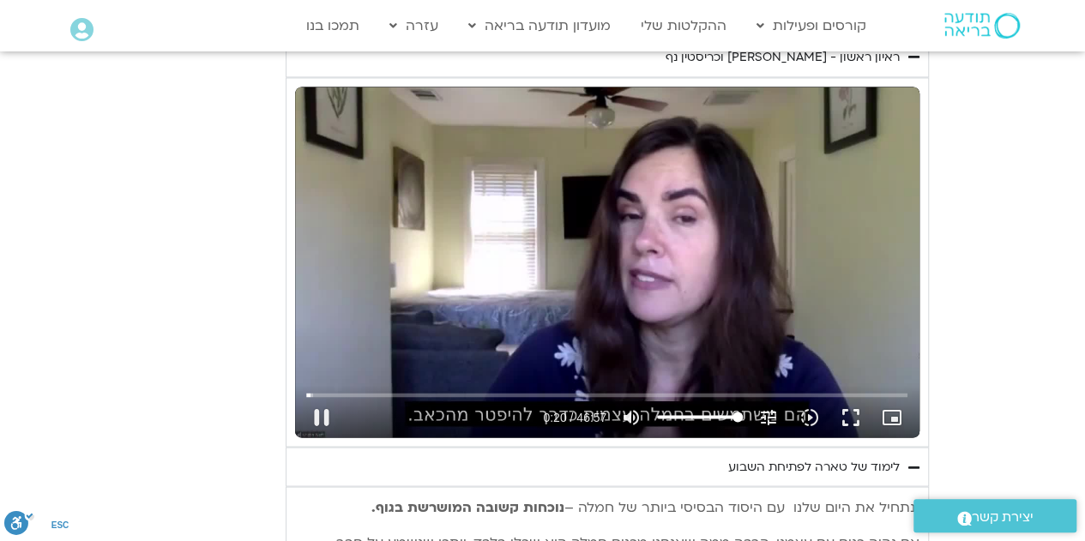
type input "20.411066"
type input "992.52"
type input "20.47959"
type input "992.52"
type input "20.610197"
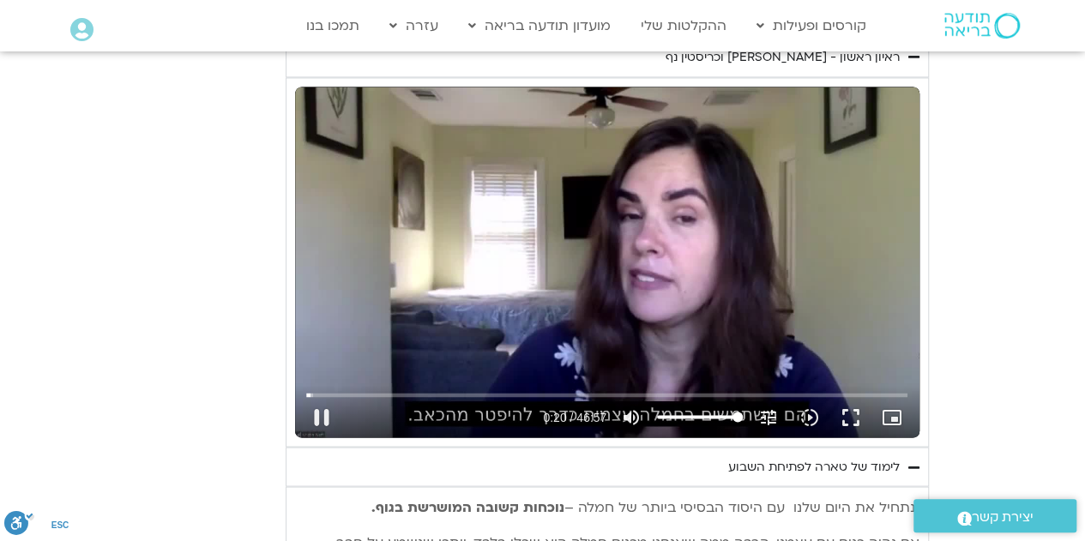
type input "992.52"
type input "20.743294"
type input "992.52"
type input "20.868787"
type input "992.52"
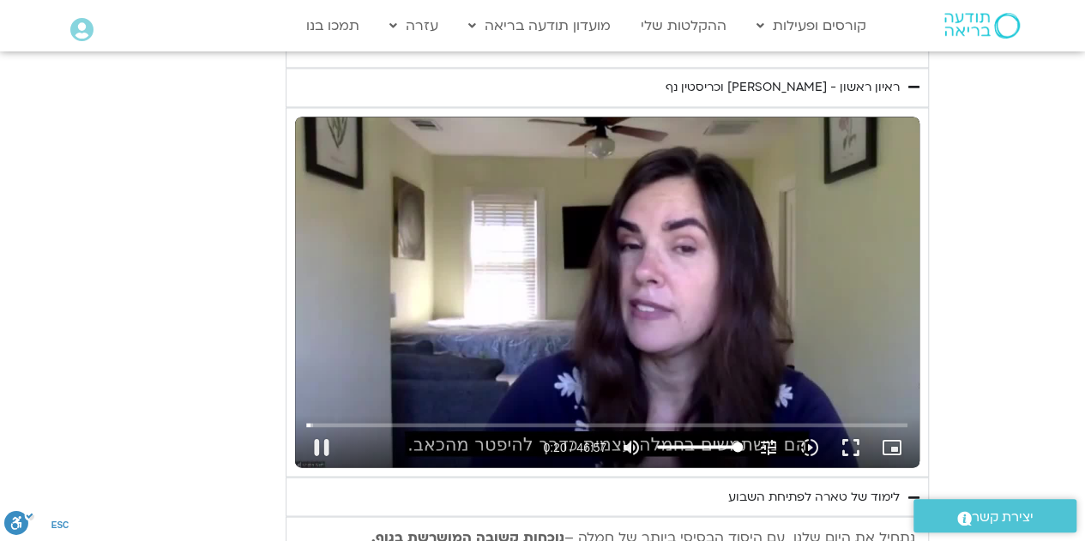
type input "20.994196"
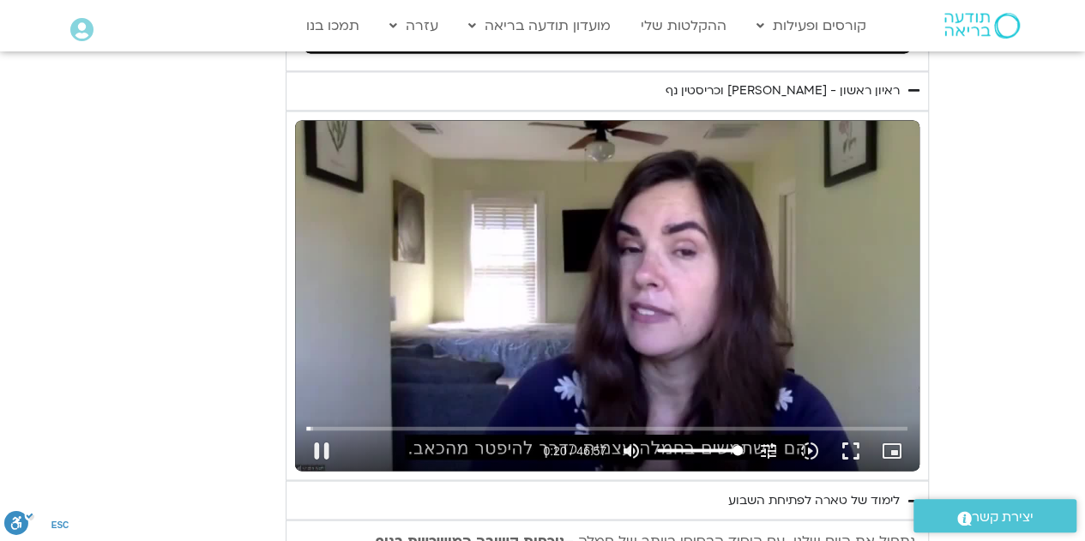
type input "992.52"
type input "21.12686"
type input "992.52"
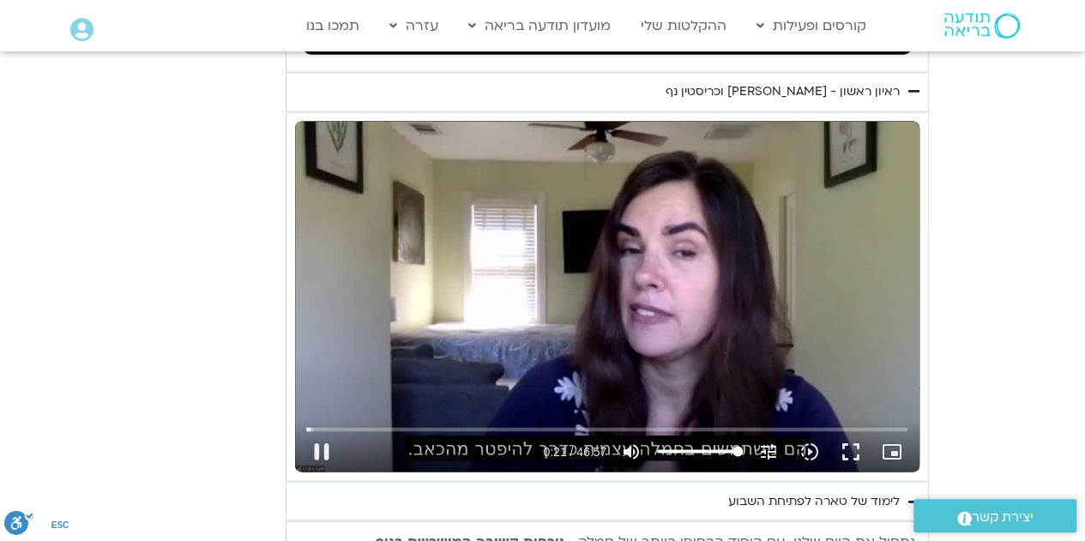
type input "21.258669"
type input "992.52"
type input "21.39012"
type input "992.52"
type input "21.523397"
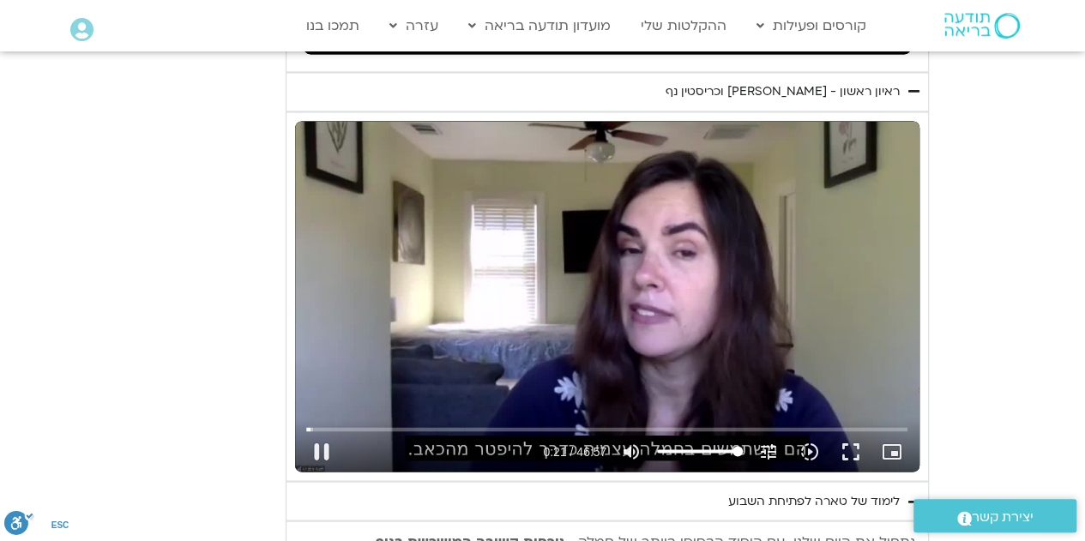
type input "992.52"
type input "21.658758"
type input "992.52"
type input "21.789082"
type input "992.52"
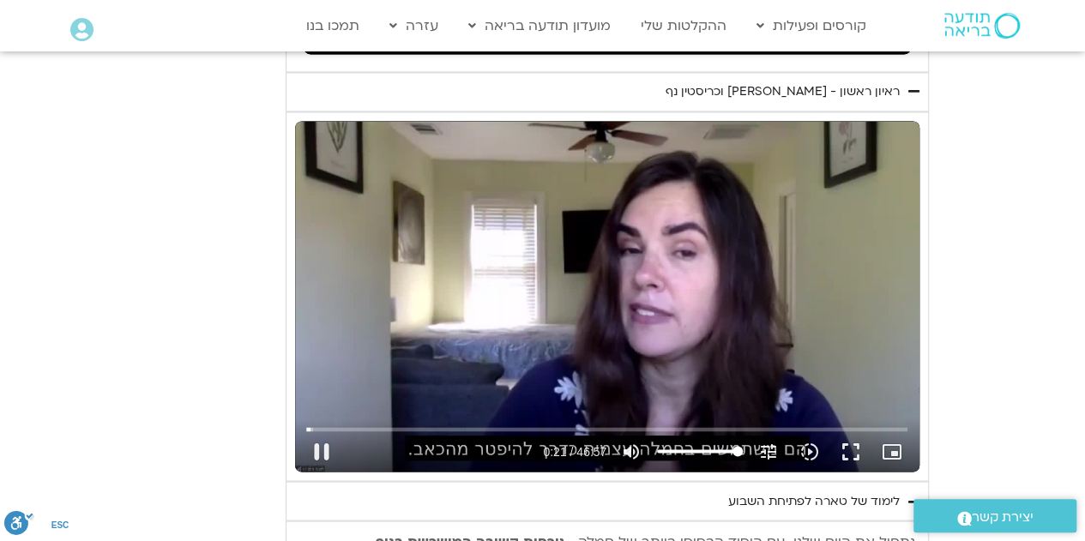
type input "21.921639"
type input "992.52"
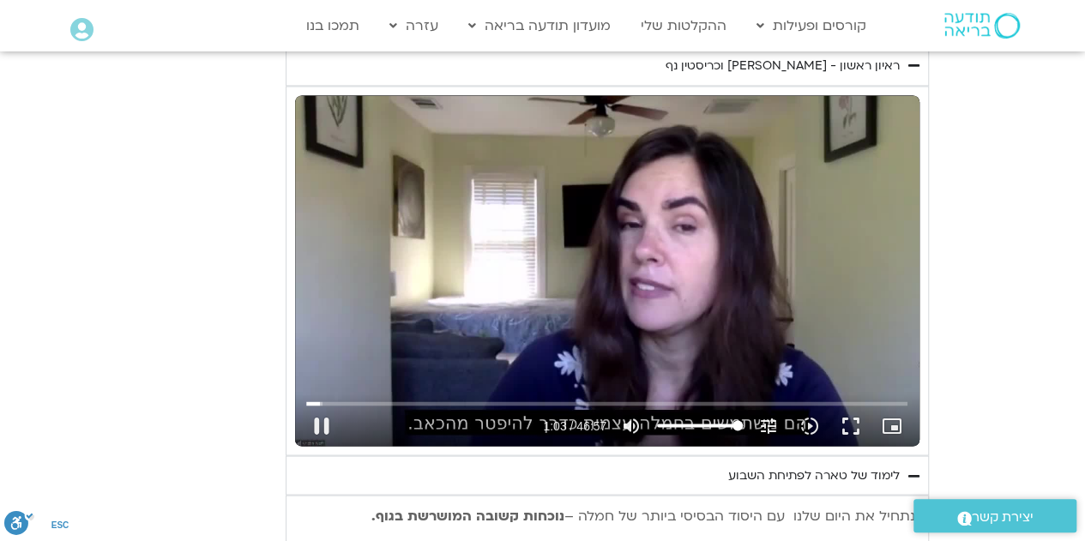
scroll to position [1347, 0]
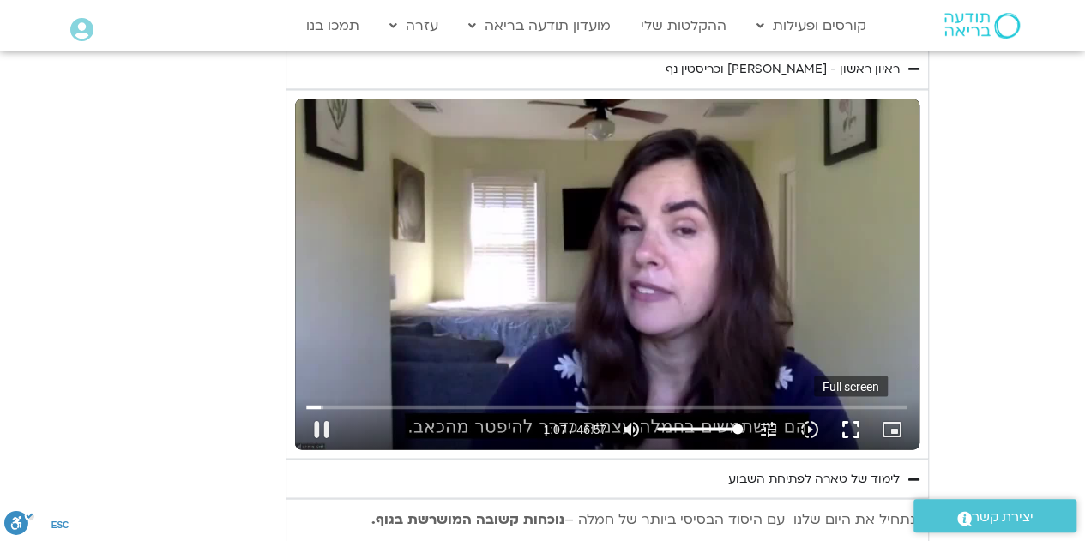
click at [844, 430] on button "fullscreen" at bounding box center [850, 428] width 41 height 41
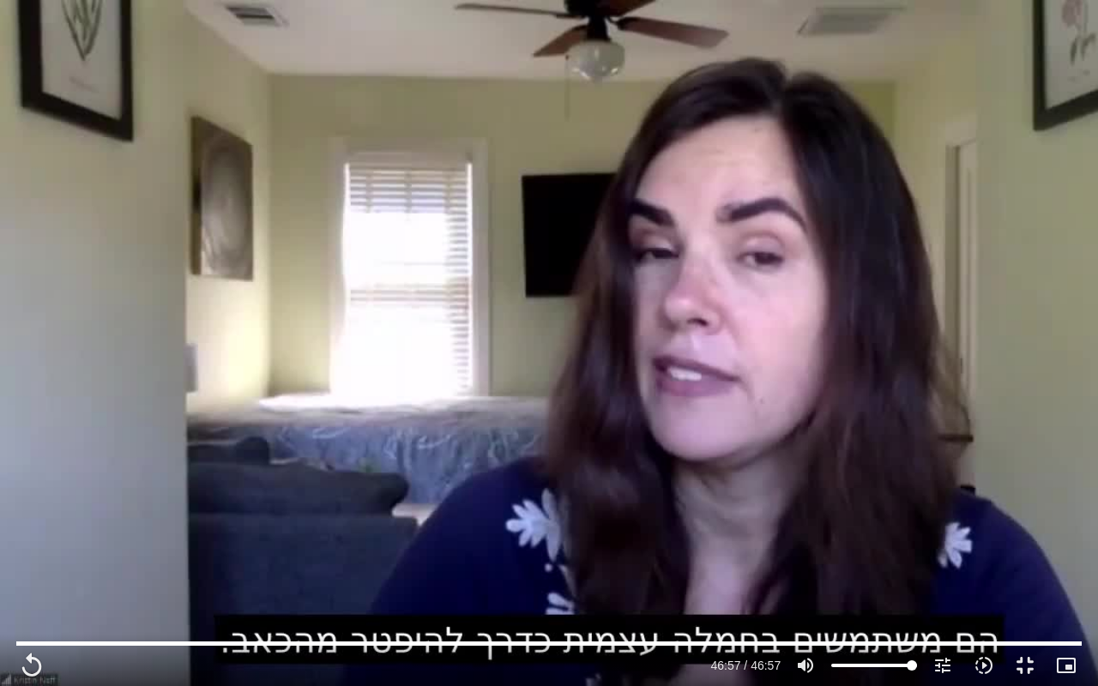
click at [934, 320] on div "Skip Ad 43:08 replay 46:57 / 46:57 volume_up Mute tune Resolution Auto 720p slo…" at bounding box center [549, 343] width 1098 height 686
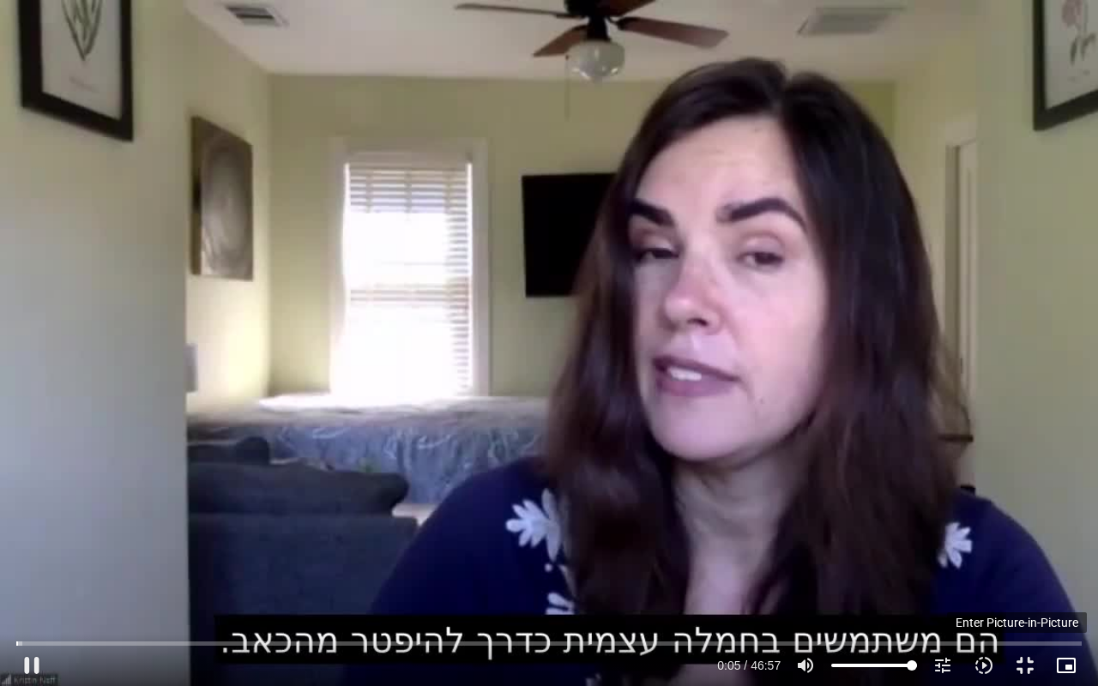
click at [1070, 540] on icon "picture_in_picture_alt" at bounding box center [1065, 665] width 21 height 21
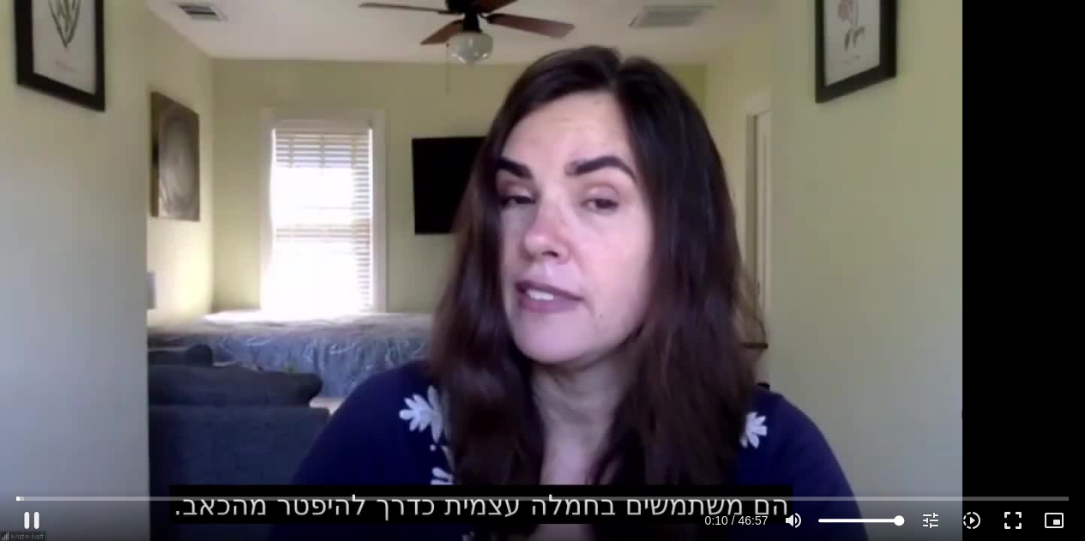
scroll to position [1419, 0]
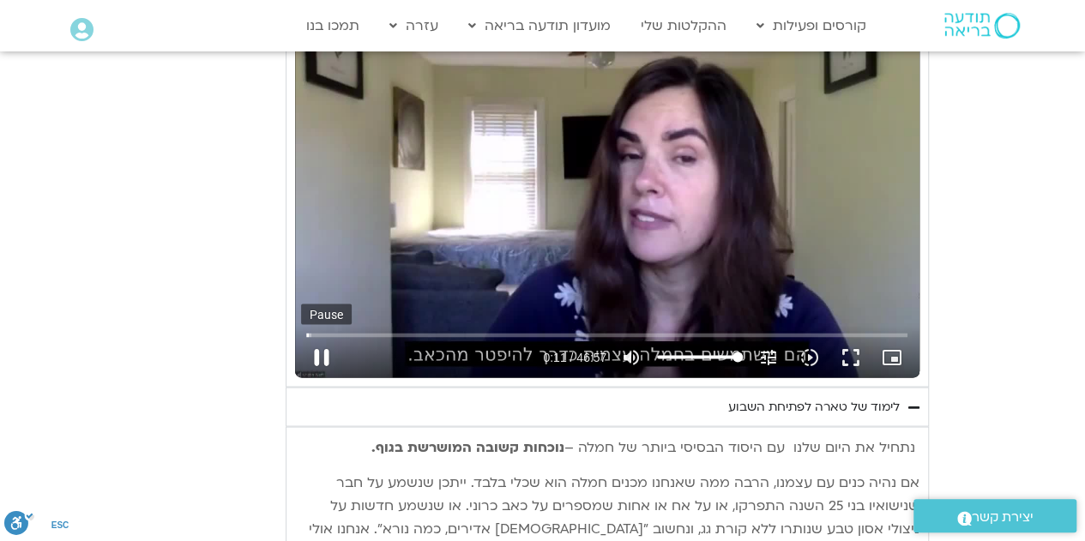
click at [314, 348] on button "pause" at bounding box center [321, 356] width 41 height 41
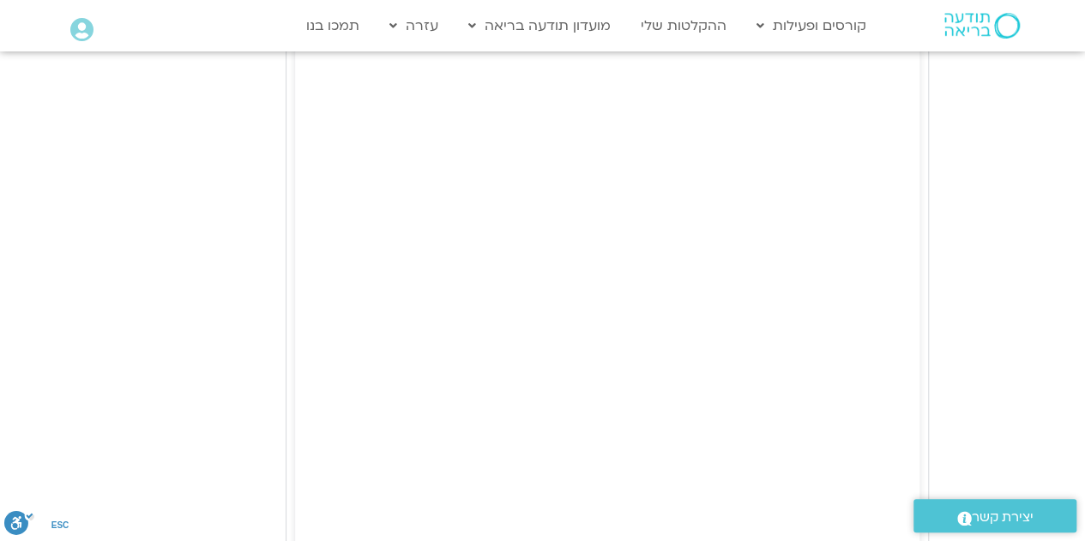
scroll to position [2488, 0]
